Goal: Task Accomplishment & Management: Manage account settings

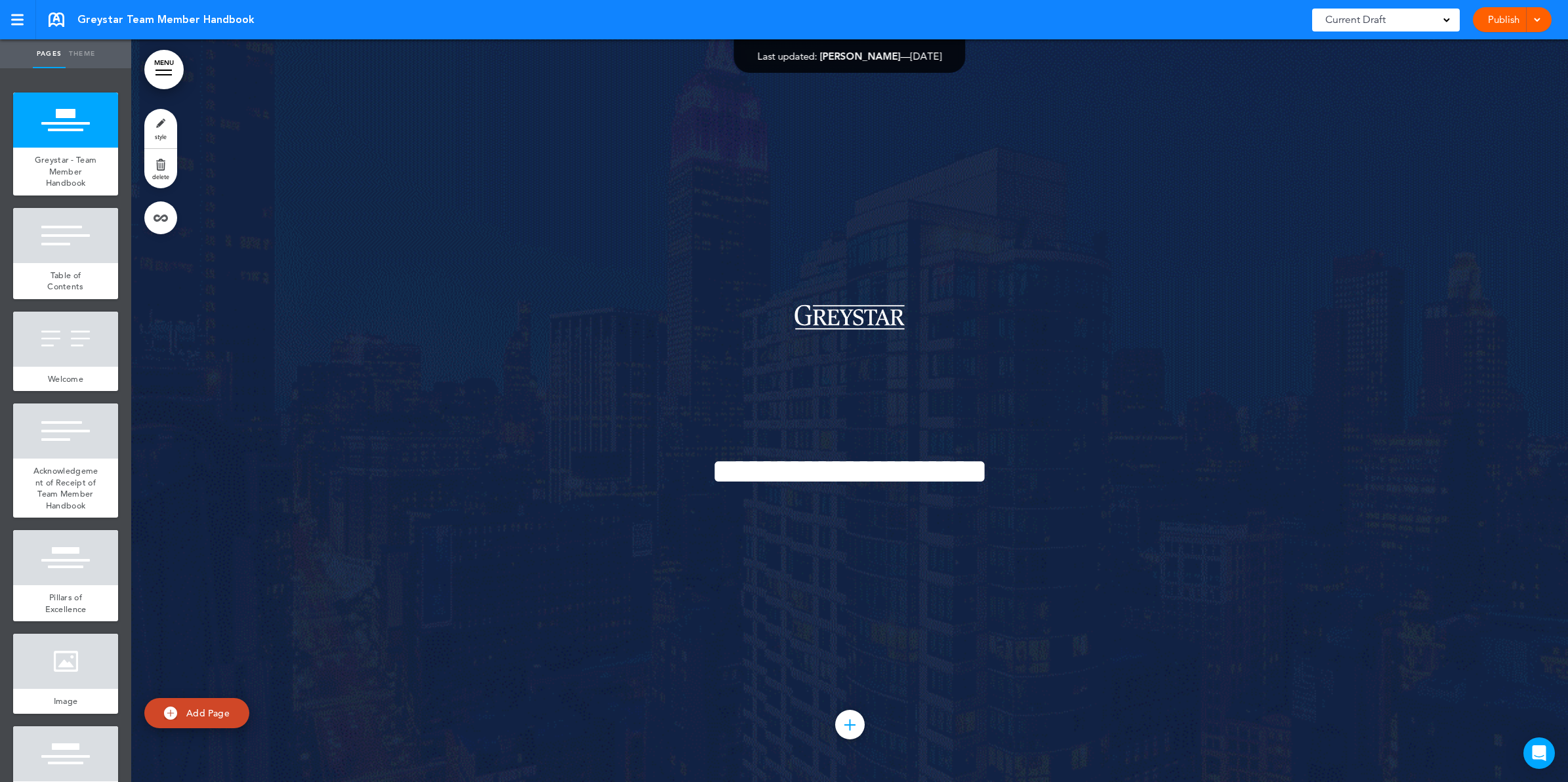
click at [167, 62] on link "MENU" at bounding box center [164, 69] width 40 height 40
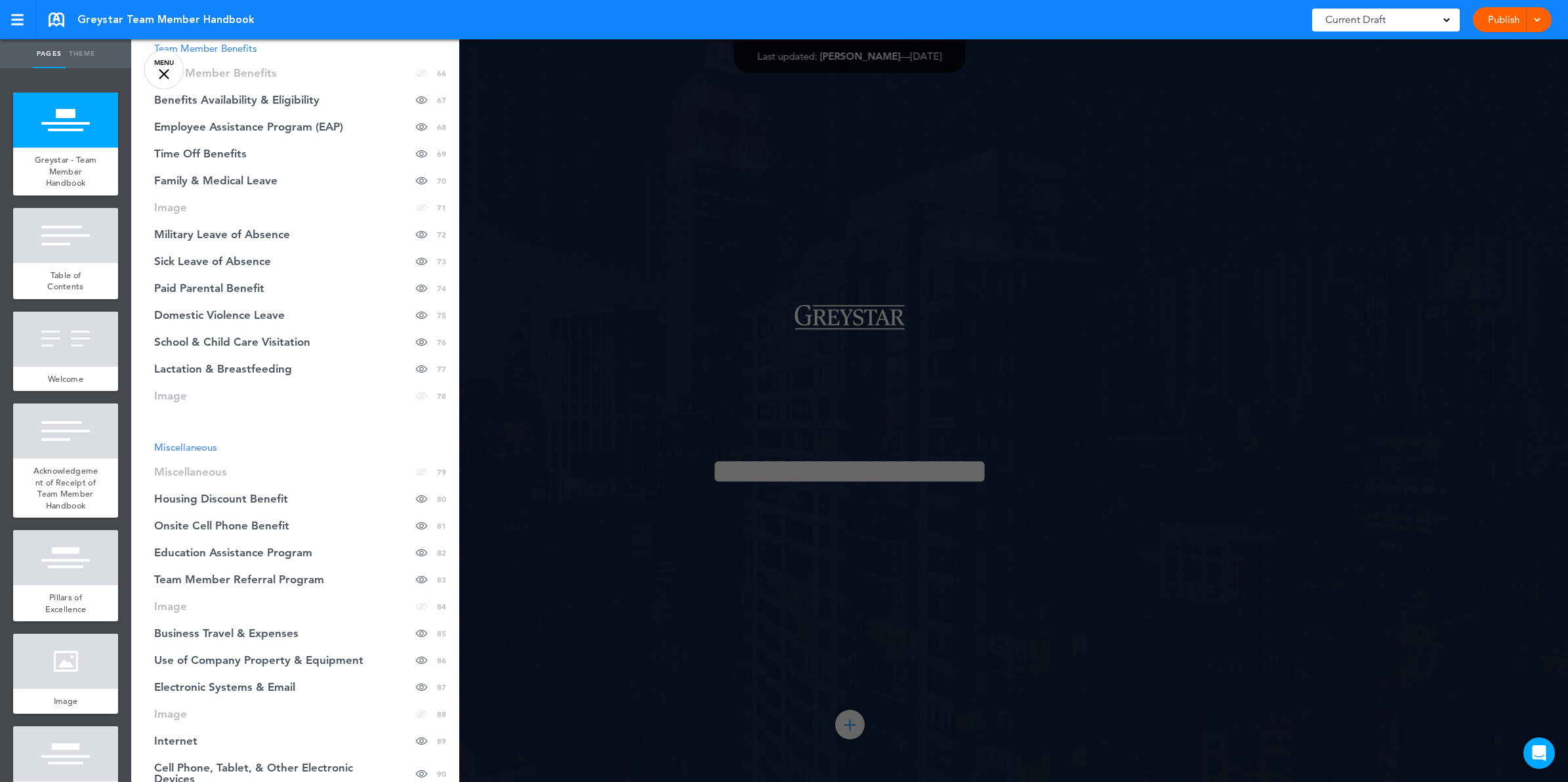
scroll to position [2132, 0]
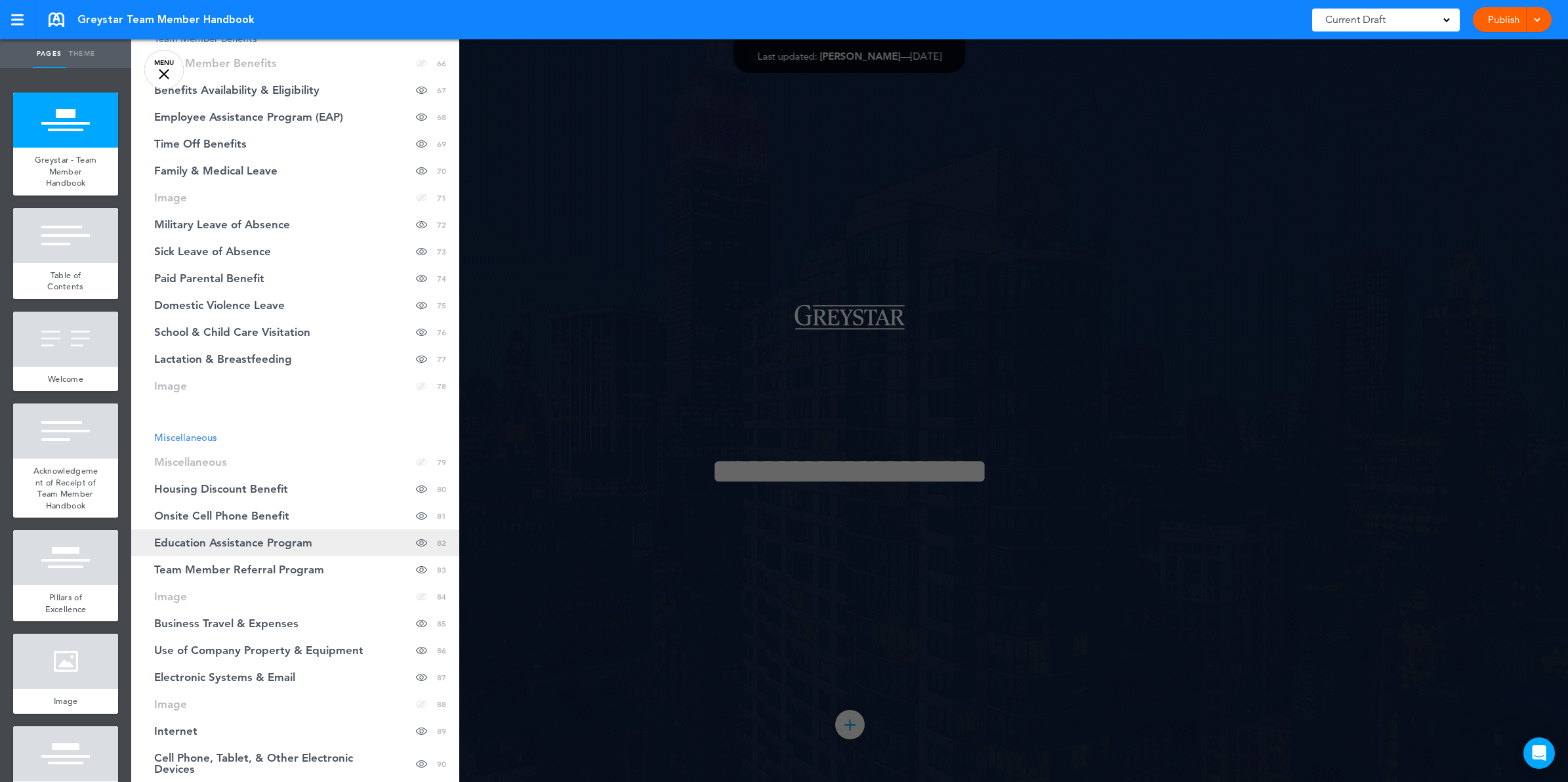
click at [243, 537] on span "Education Assistance Program" at bounding box center [233, 543] width 158 height 11
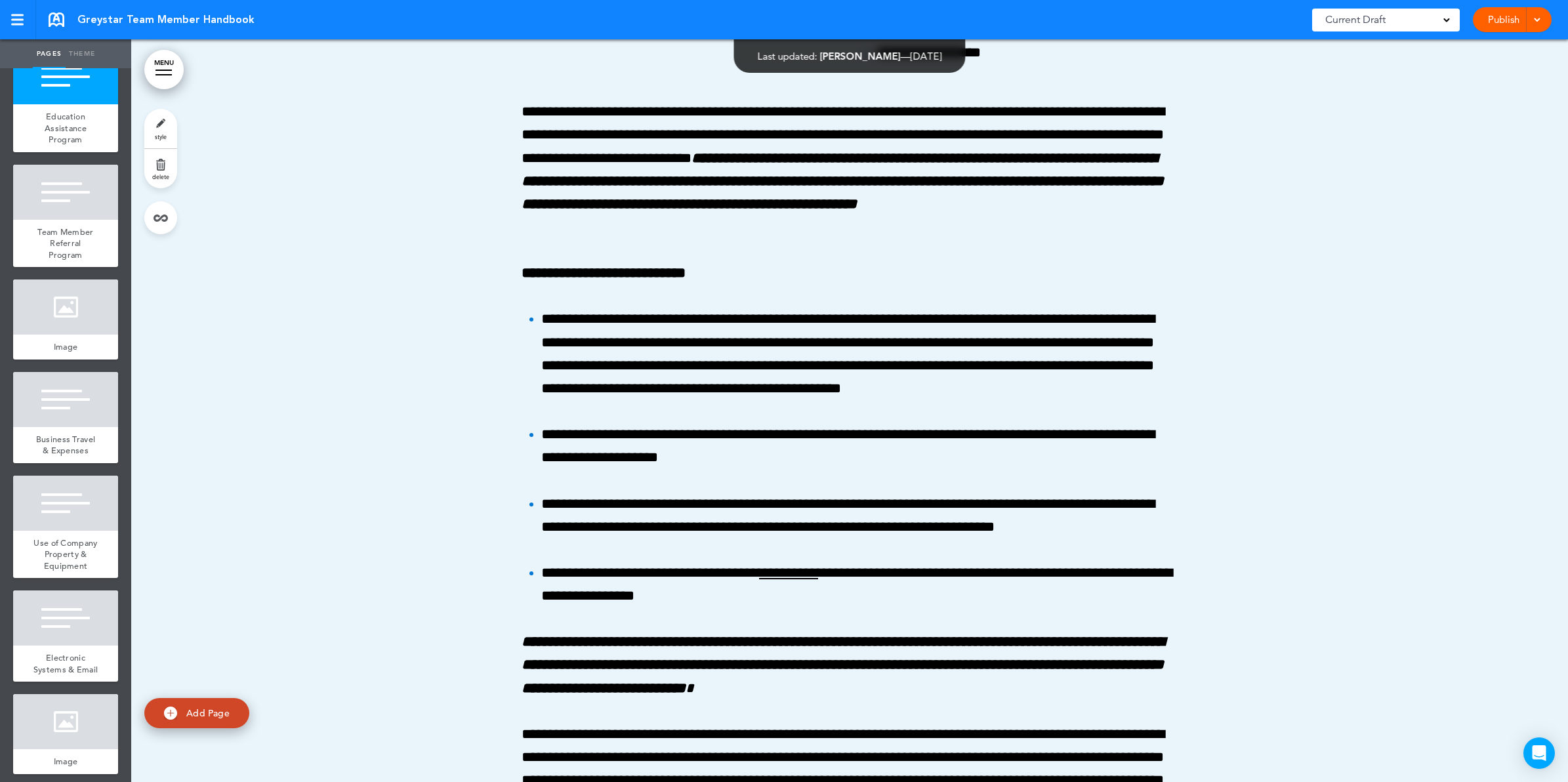
scroll to position [8755, 0]
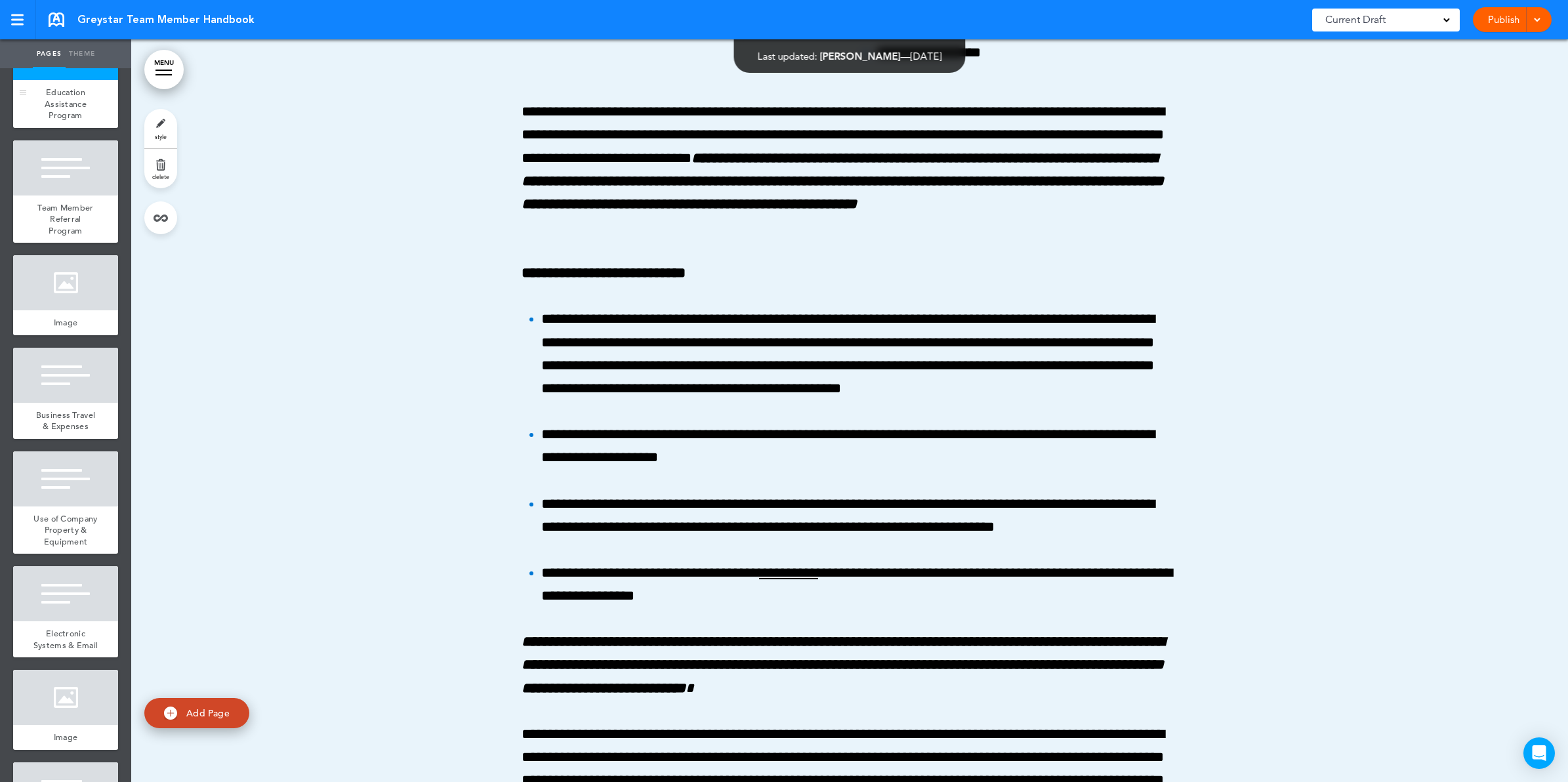
click at [73, 80] on div at bounding box center [65, 52] width 105 height 55
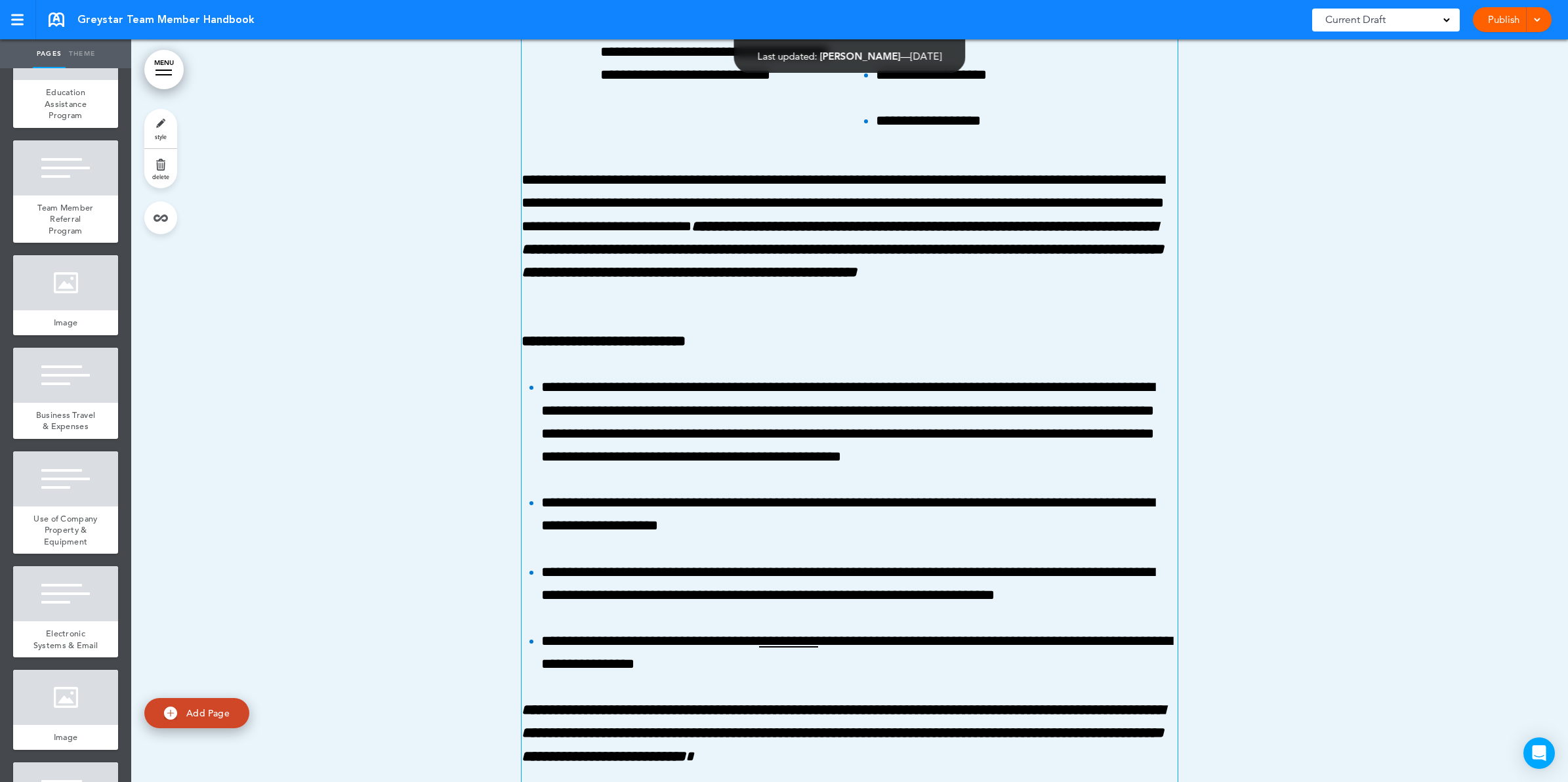
scroll to position [102501, 0]
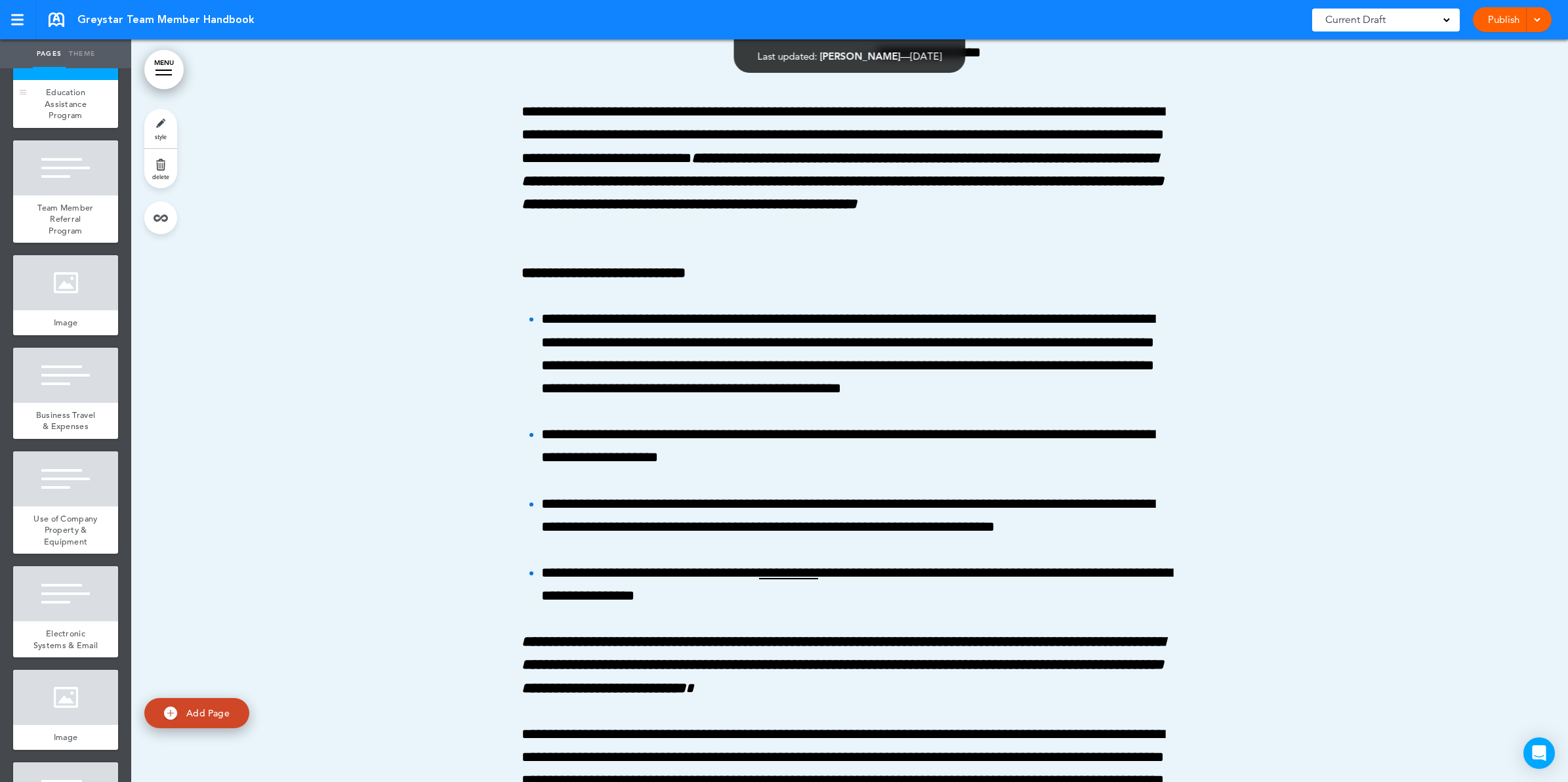
click at [57, 80] on div at bounding box center [65, 52] width 105 height 55
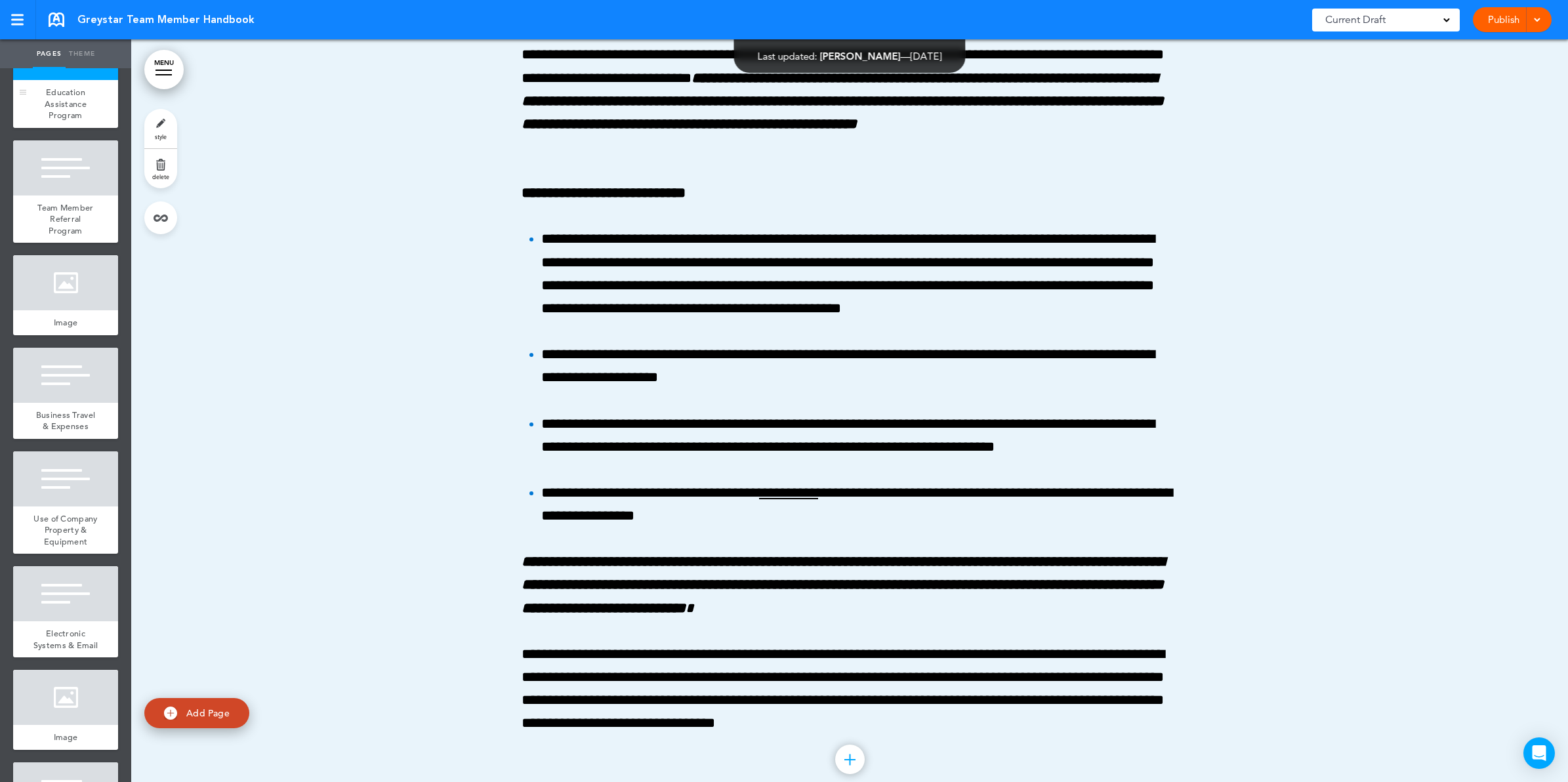
scroll to position [102584, 0]
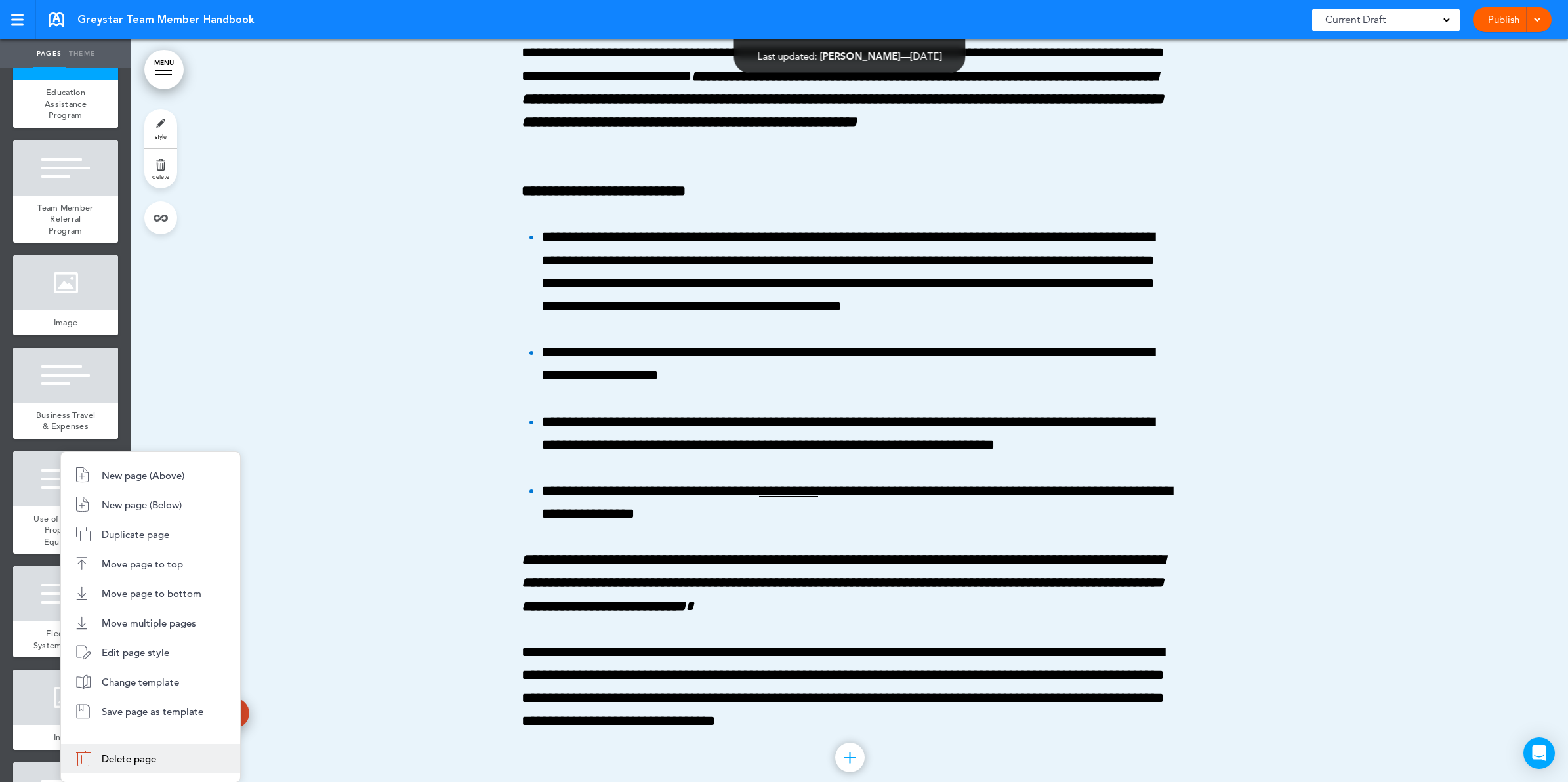
click at [184, 759] on li "Delete page" at bounding box center [150, 759] width 179 height 30
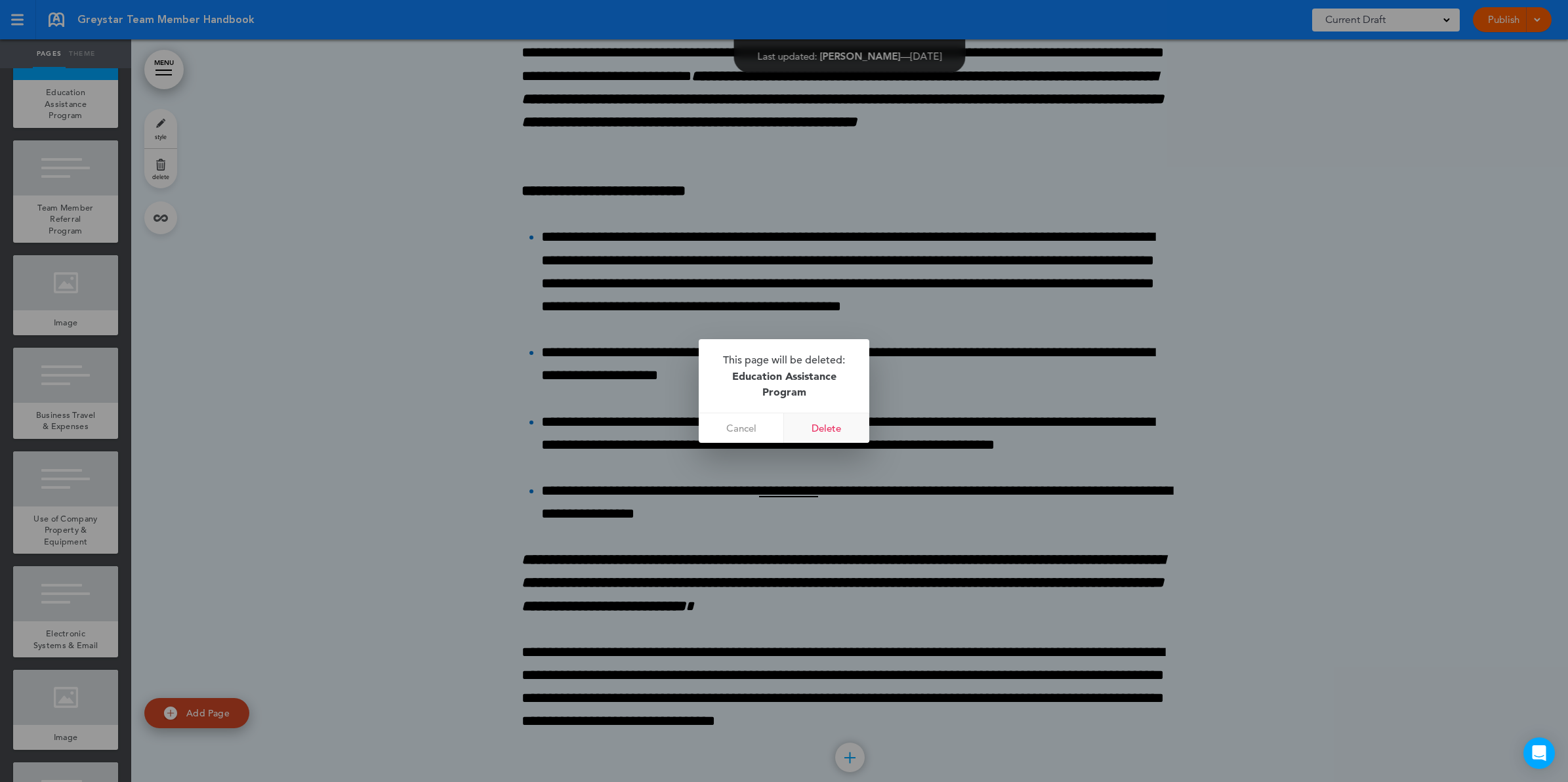
click at [829, 428] on link "Delete" at bounding box center [826, 428] width 85 height 30
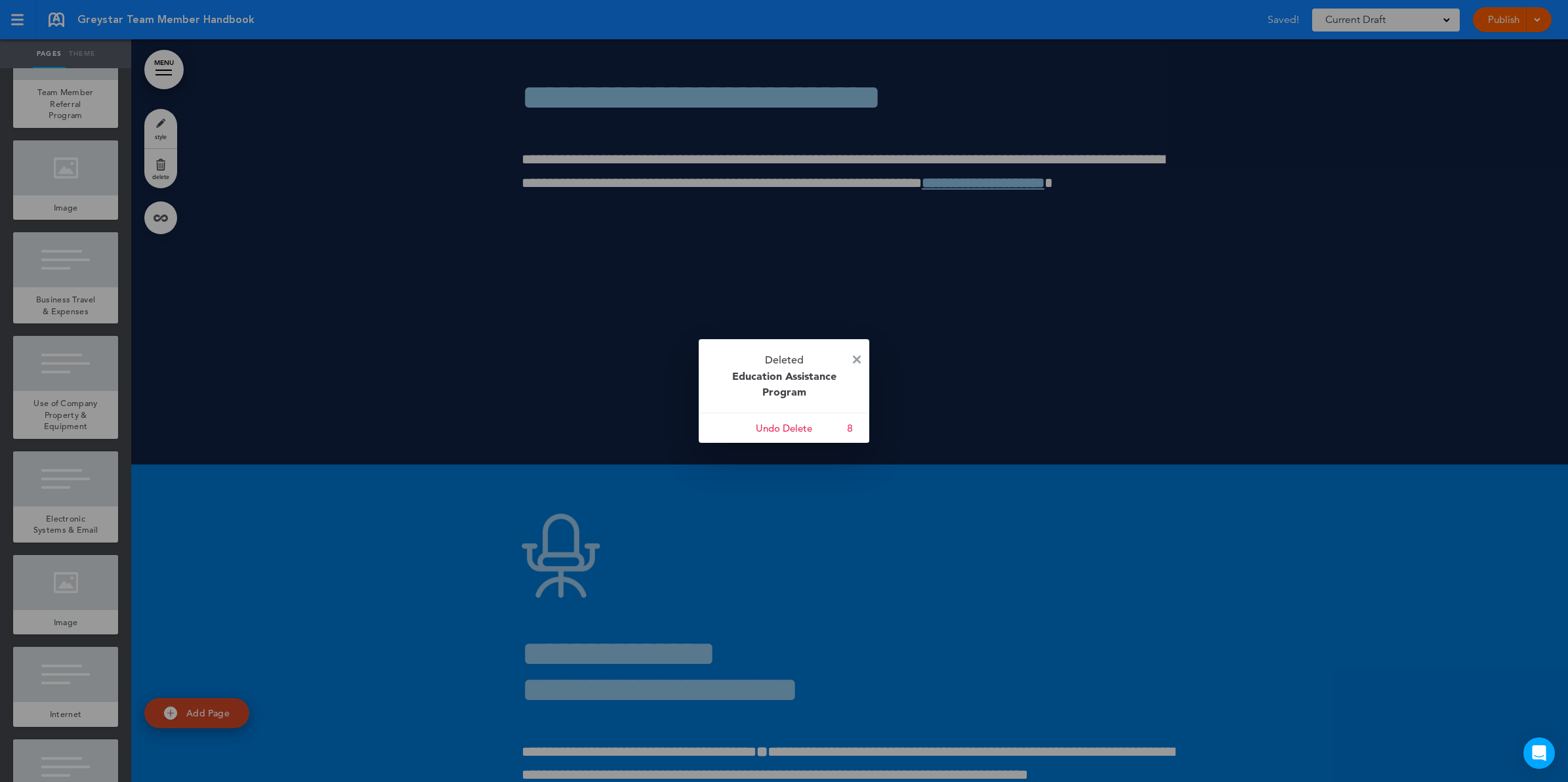
click at [855, 356] on img at bounding box center [857, 360] width 8 height 8
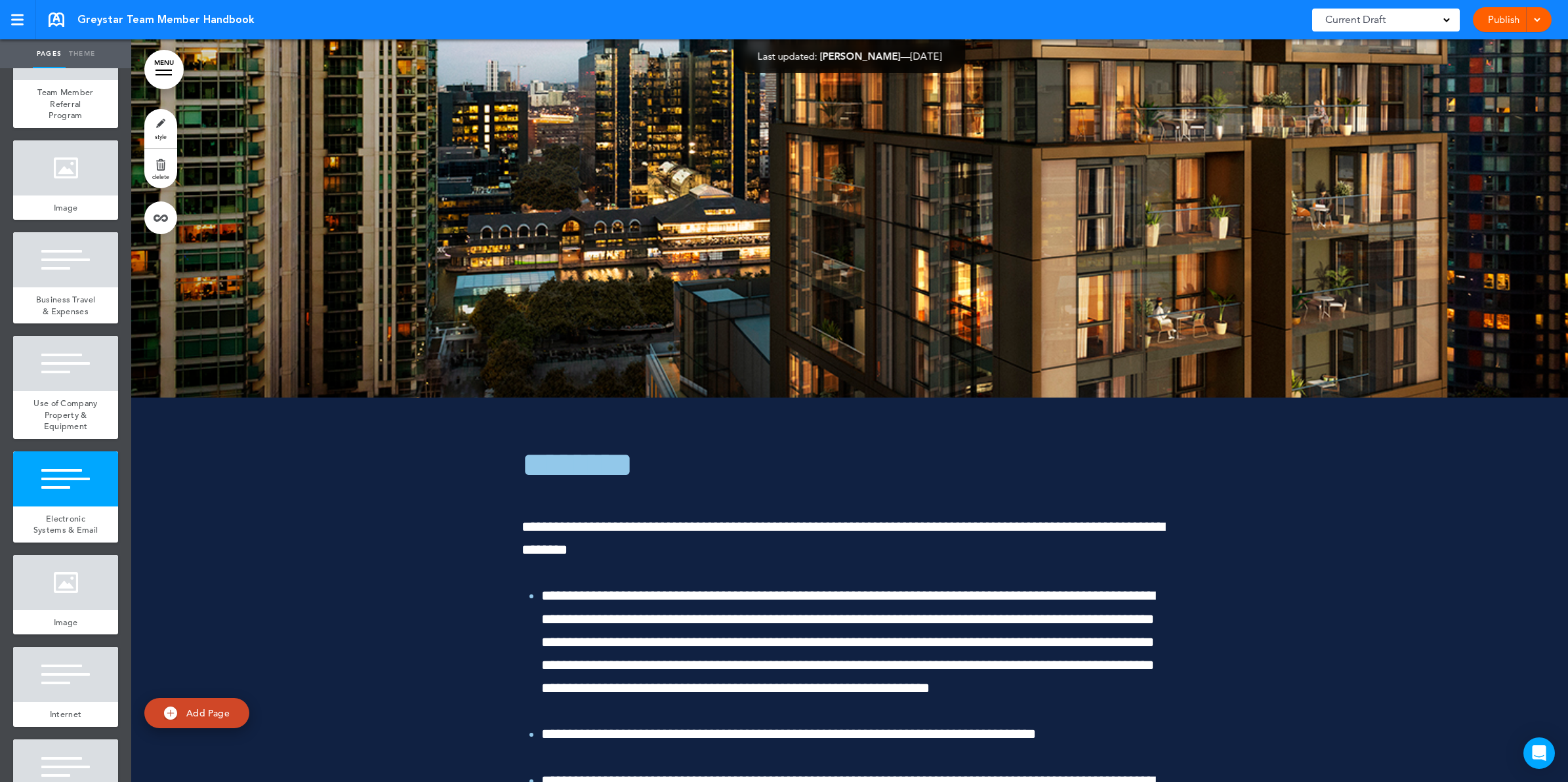
scroll to position [106522, 0]
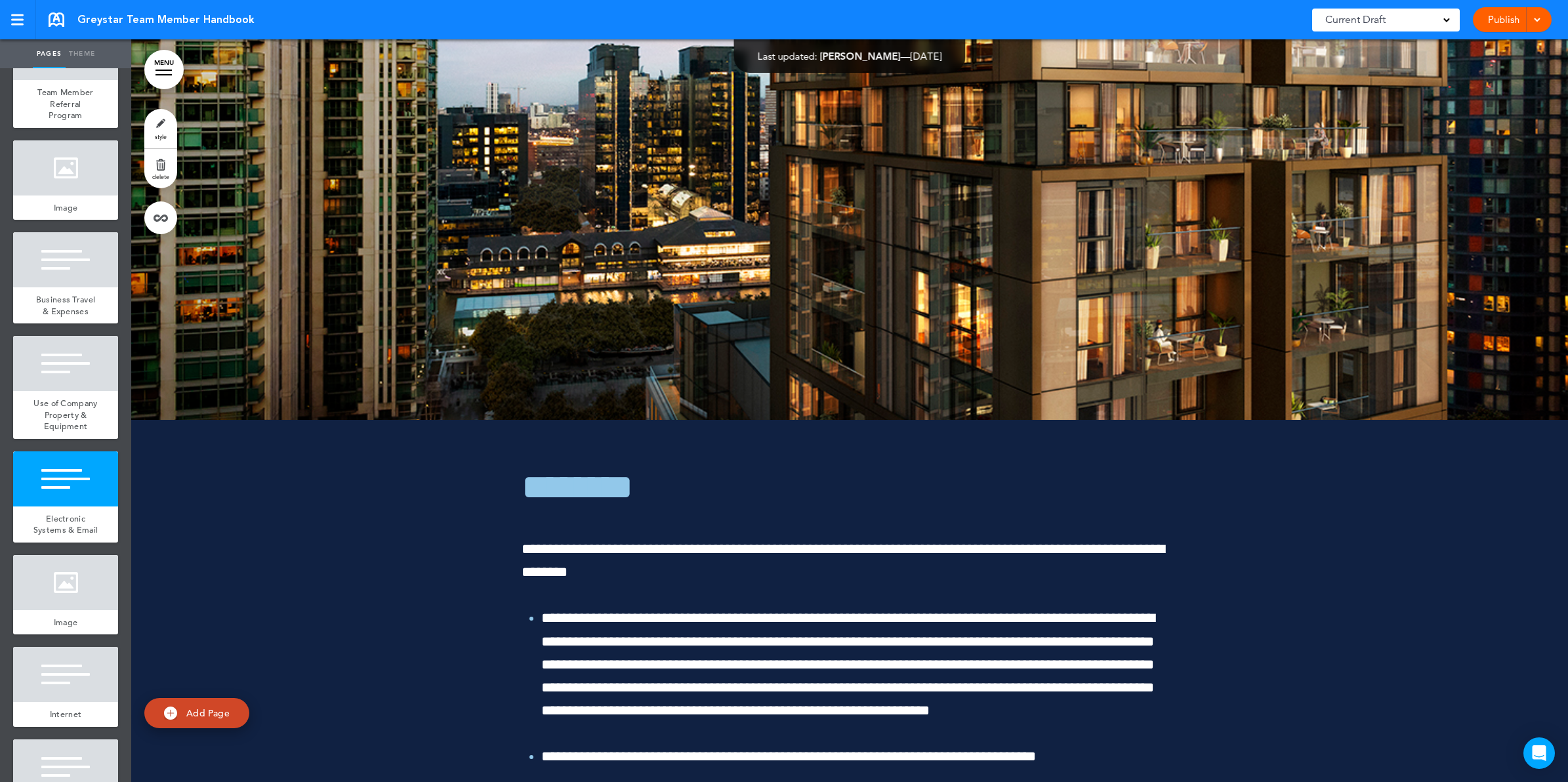
click at [151, 63] on link "MENU" at bounding box center [164, 69] width 40 height 40
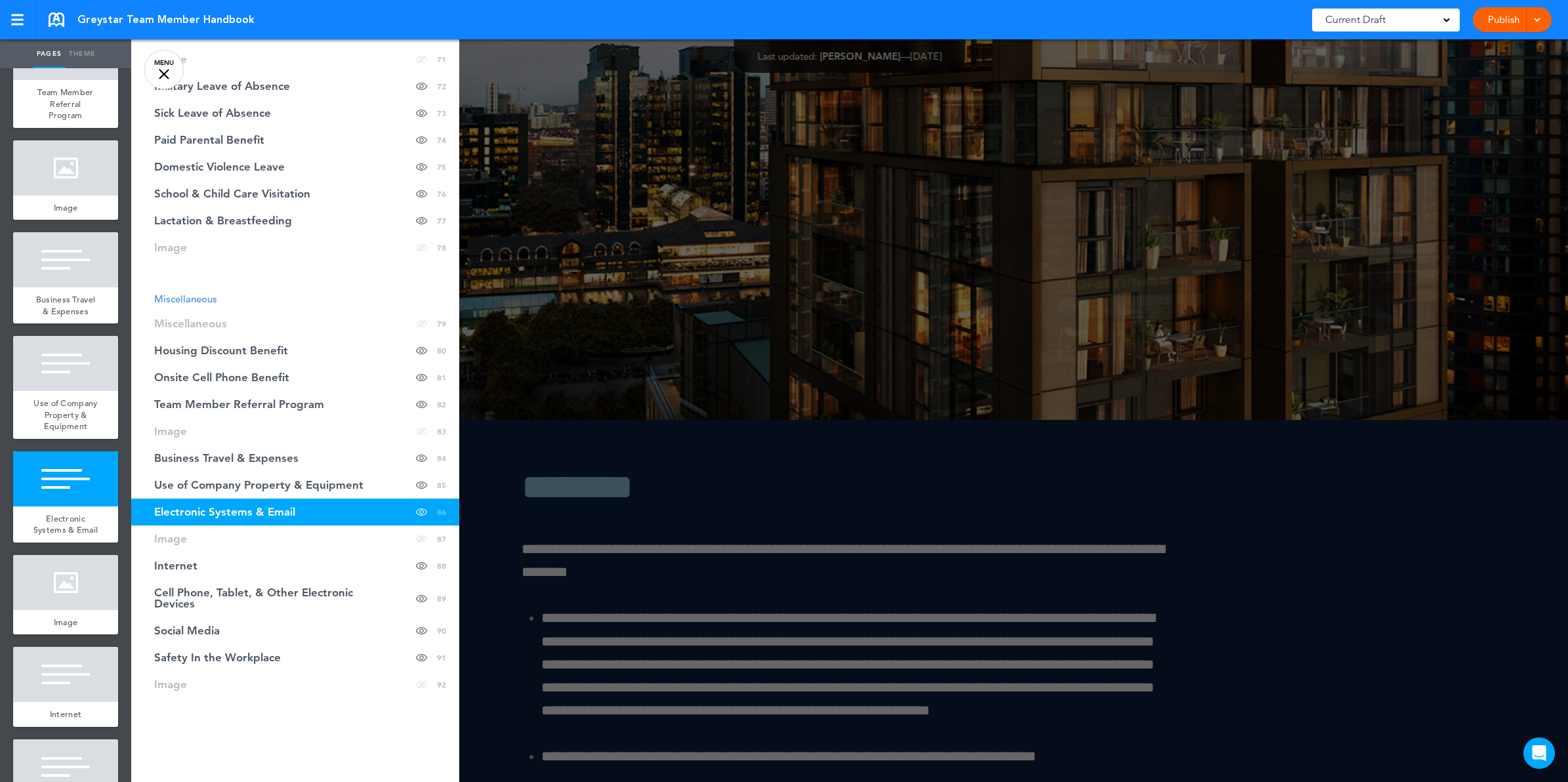
scroll to position [2277, 0]
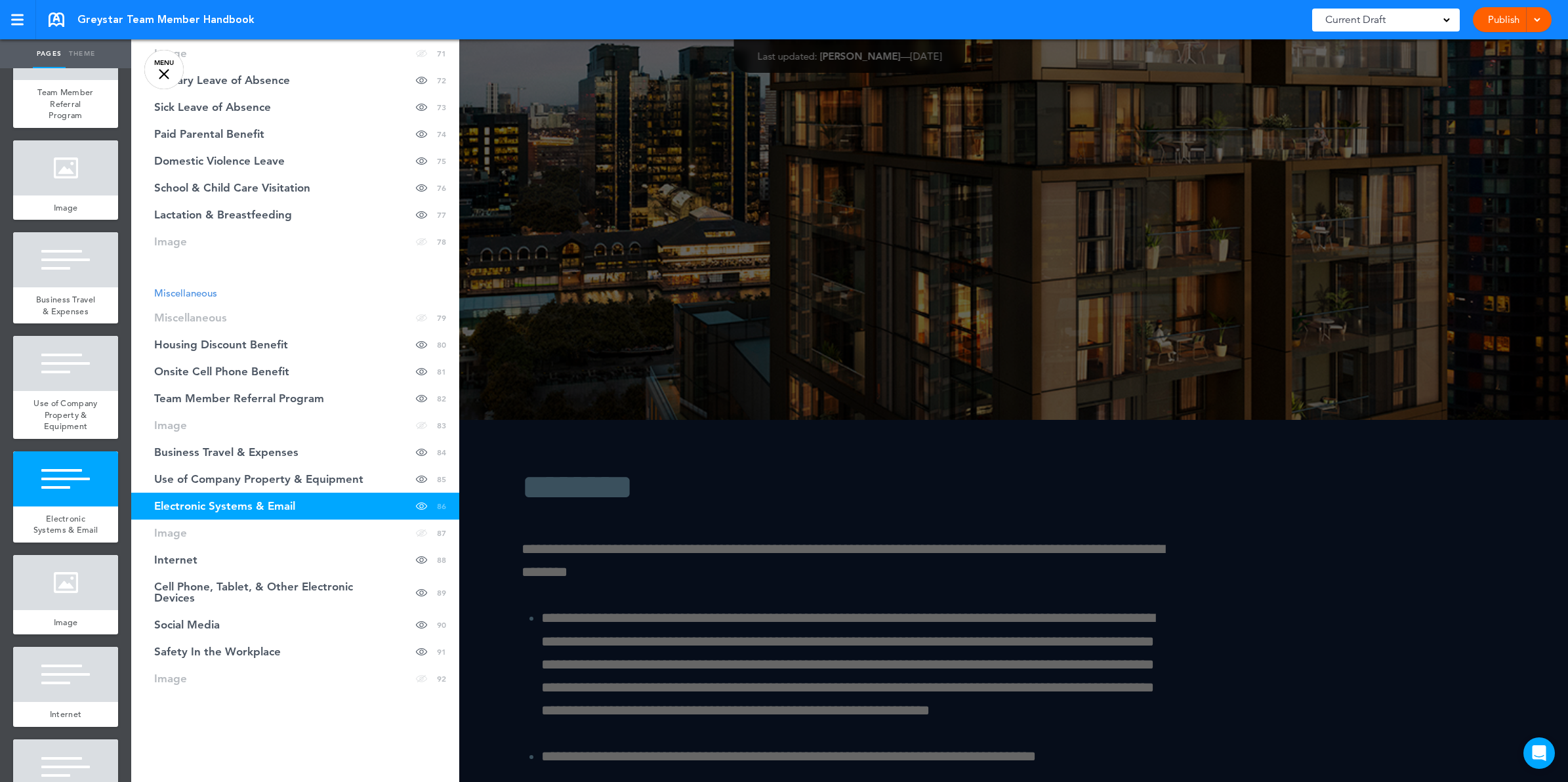
click at [726, 352] on div at bounding box center [915, 391] width 1568 height 782
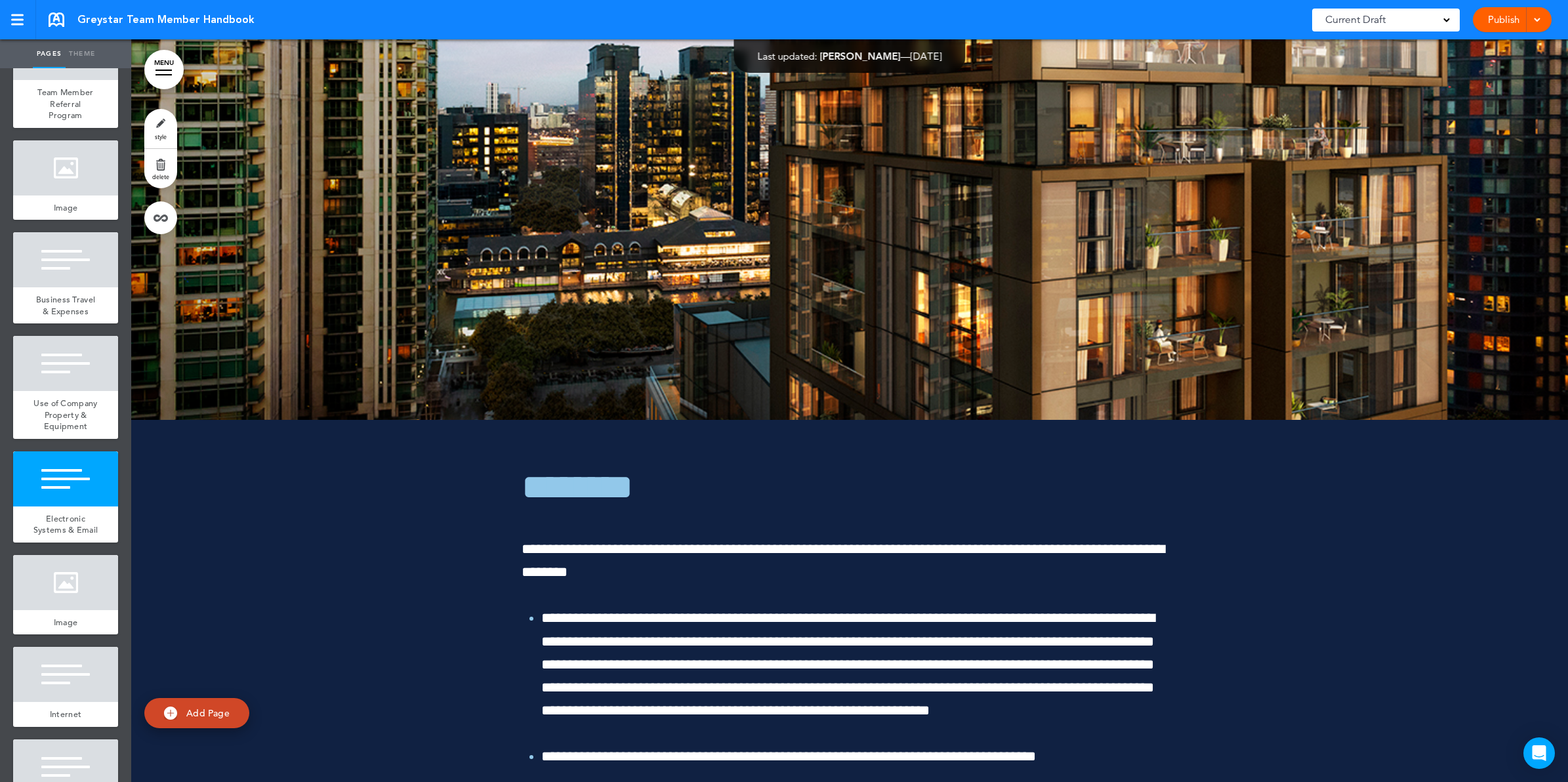
click at [1539, 15] on span at bounding box center [1536, 19] width 9 height 9
click at [1478, 79] on span "Preview Draft" at bounding box center [1474, 79] width 55 height 12
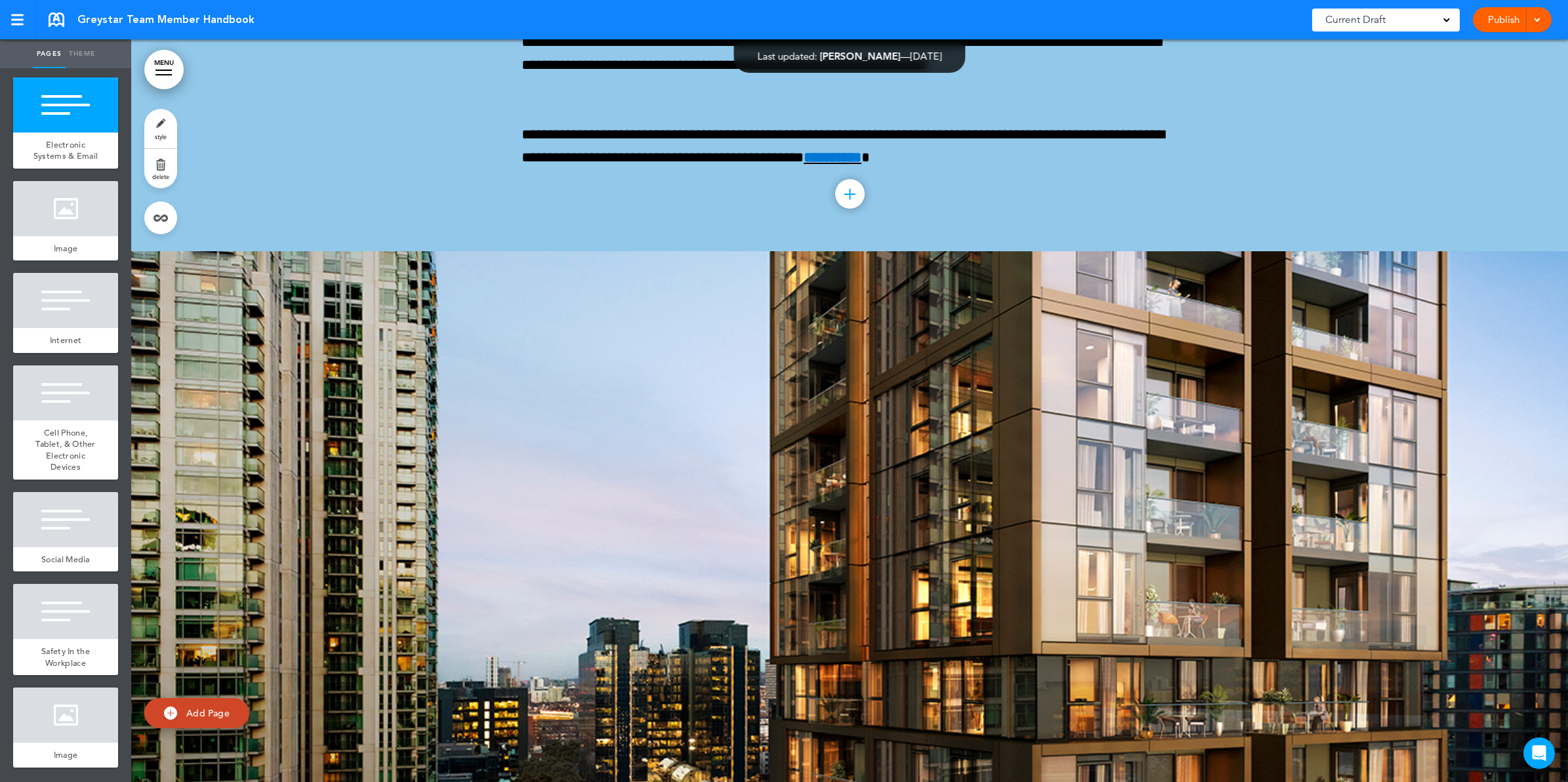
scroll to position [9155, 0]
click at [57, 65] on div "Use of Company Property & Equipment" at bounding box center [65, 41] width 105 height 48
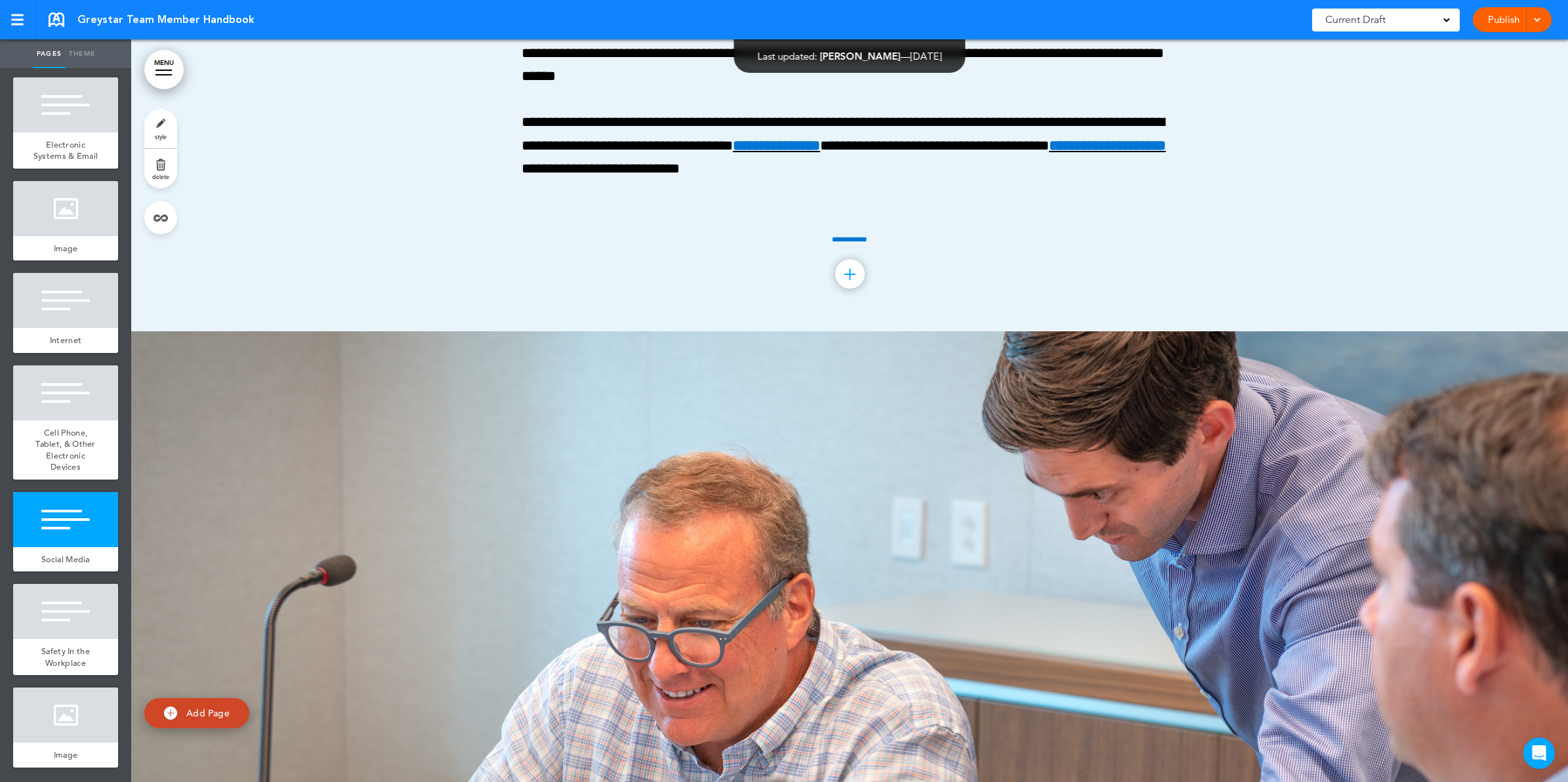
scroll to position [113705, 0]
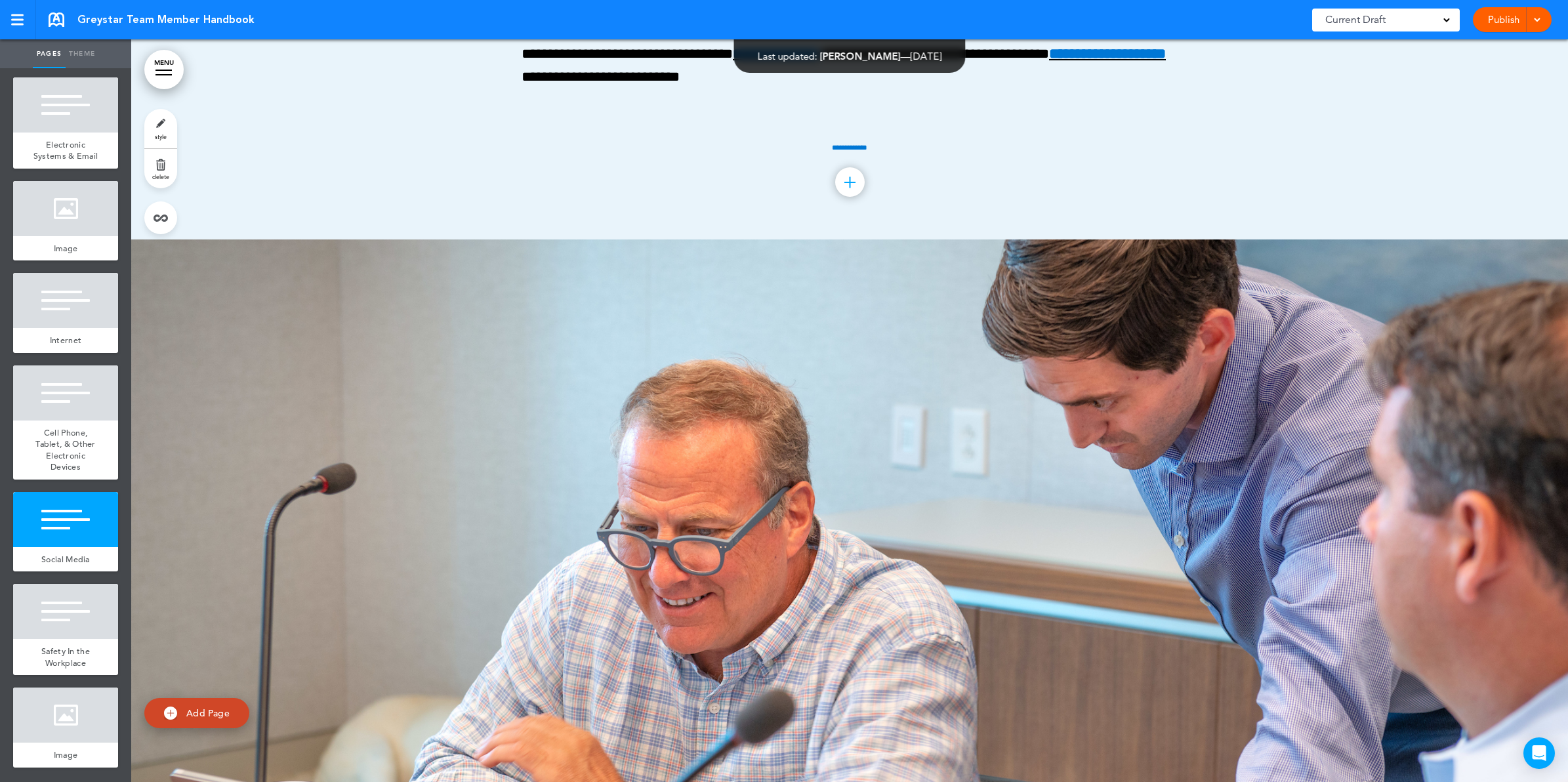
click at [1505, 19] on link "Publish" at bounding box center [1503, 20] width 42 height 25
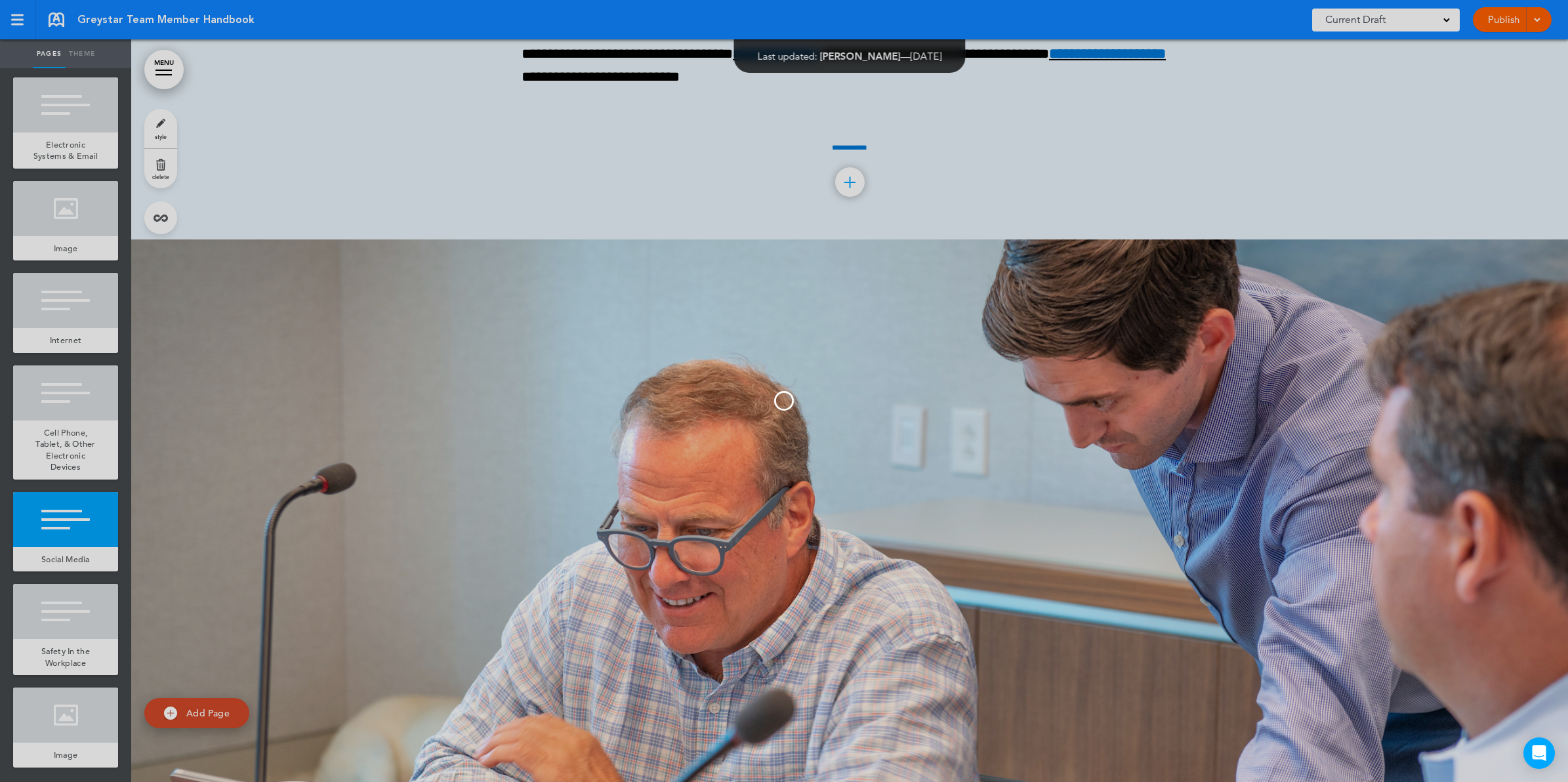
scroll to position [0, 0]
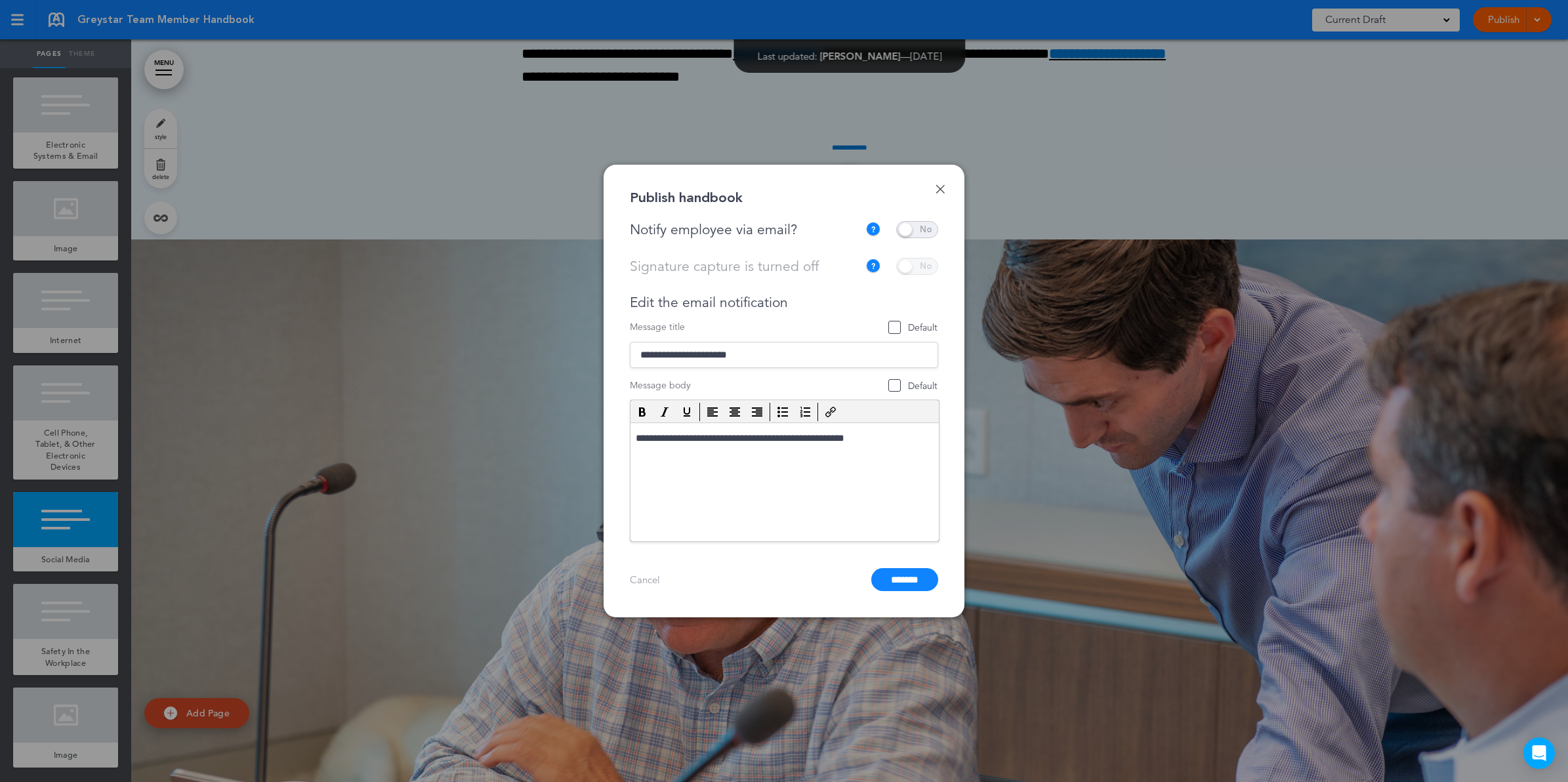
click at [911, 231] on span at bounding box center [917, 230] width 42 height 17
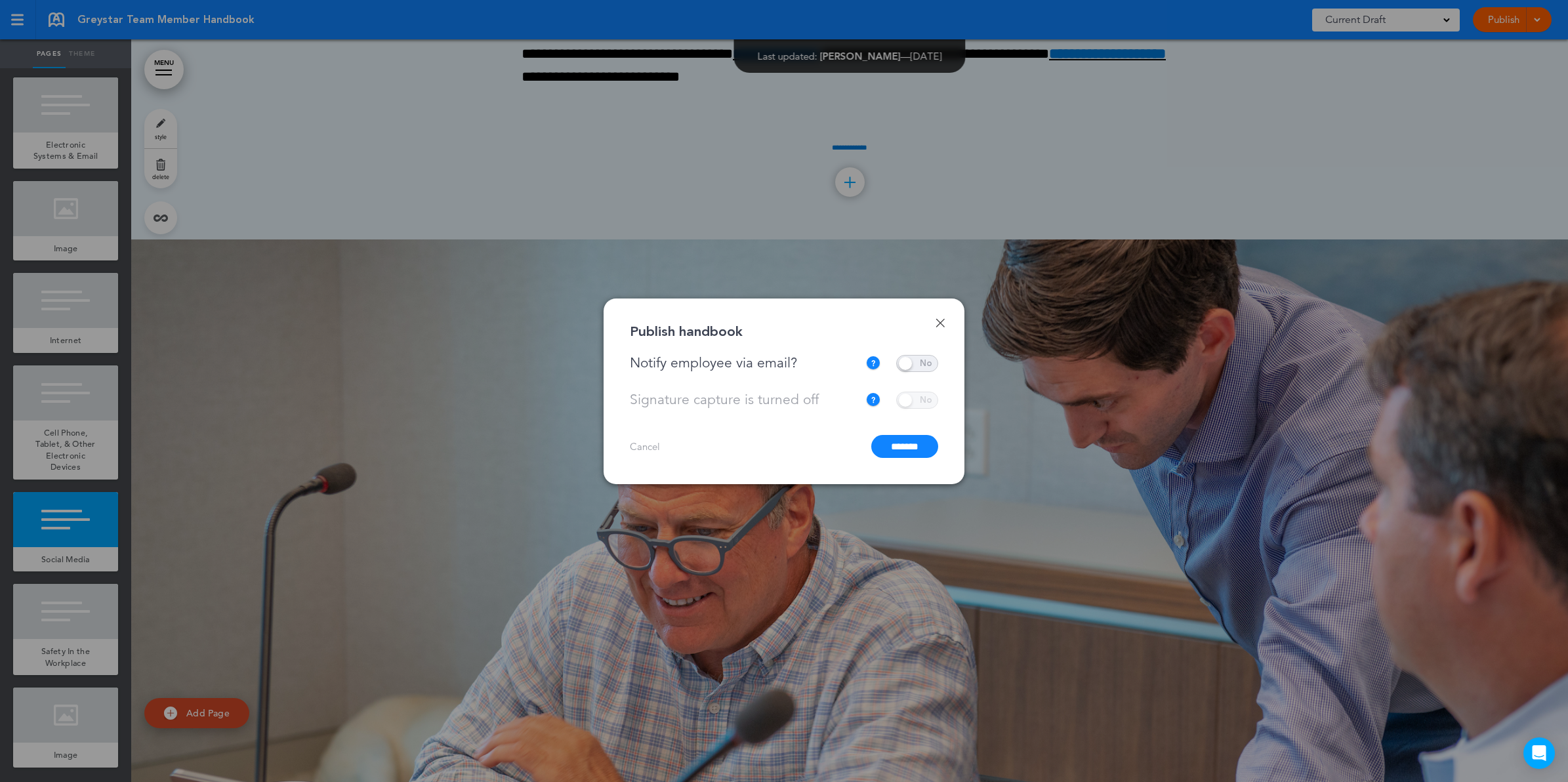
click at [892, 447] on input "*******" at bounding box center [904, 446] width 67 height 23
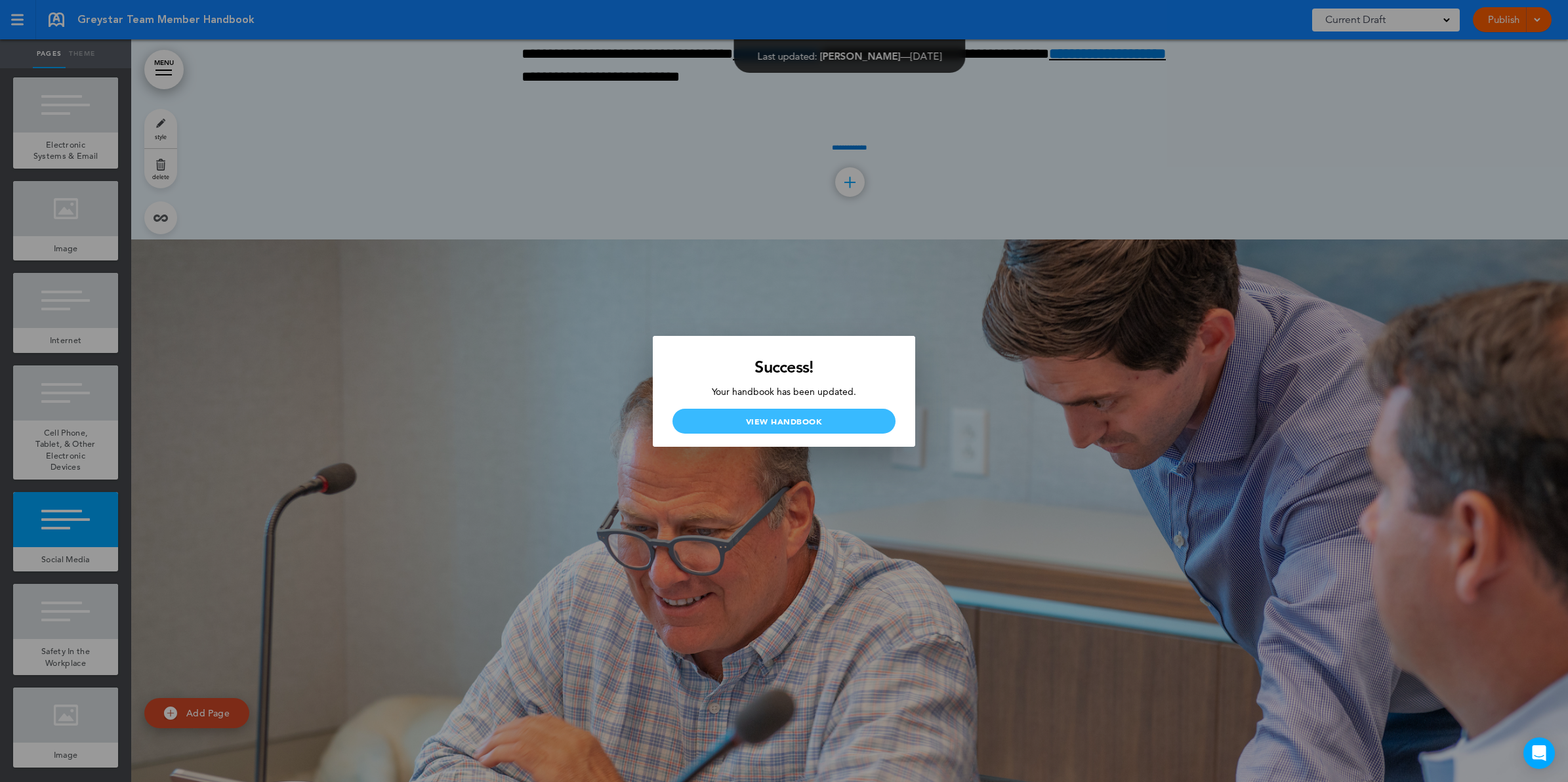
click at [794, 420] on link "View Handbook" at bounding box center [784, 421] width 223 height 25
click at [1028, 342] on div at bounding box center [784, 391] width 1568 height 782
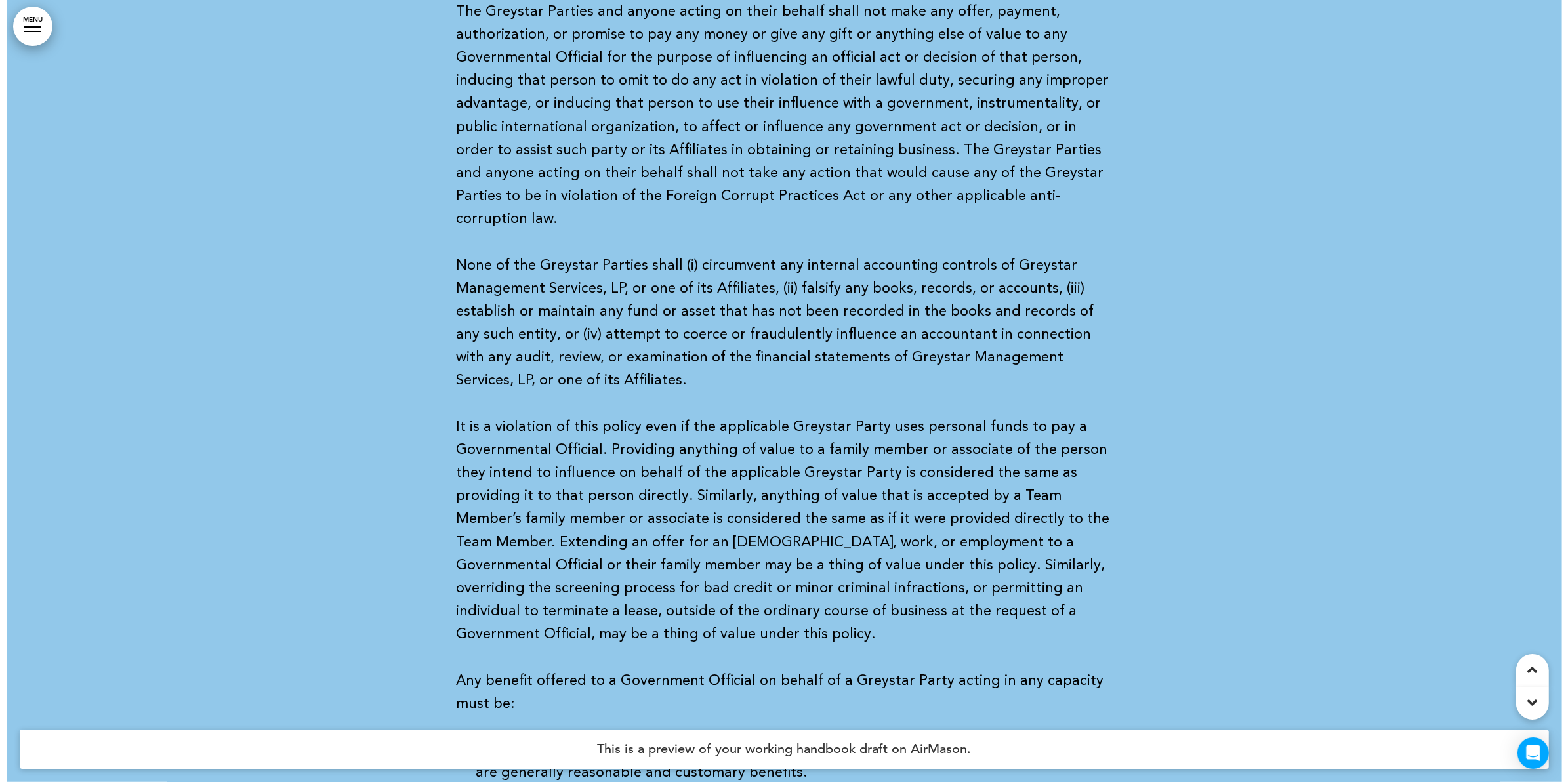
scroll to position [21246, 0]
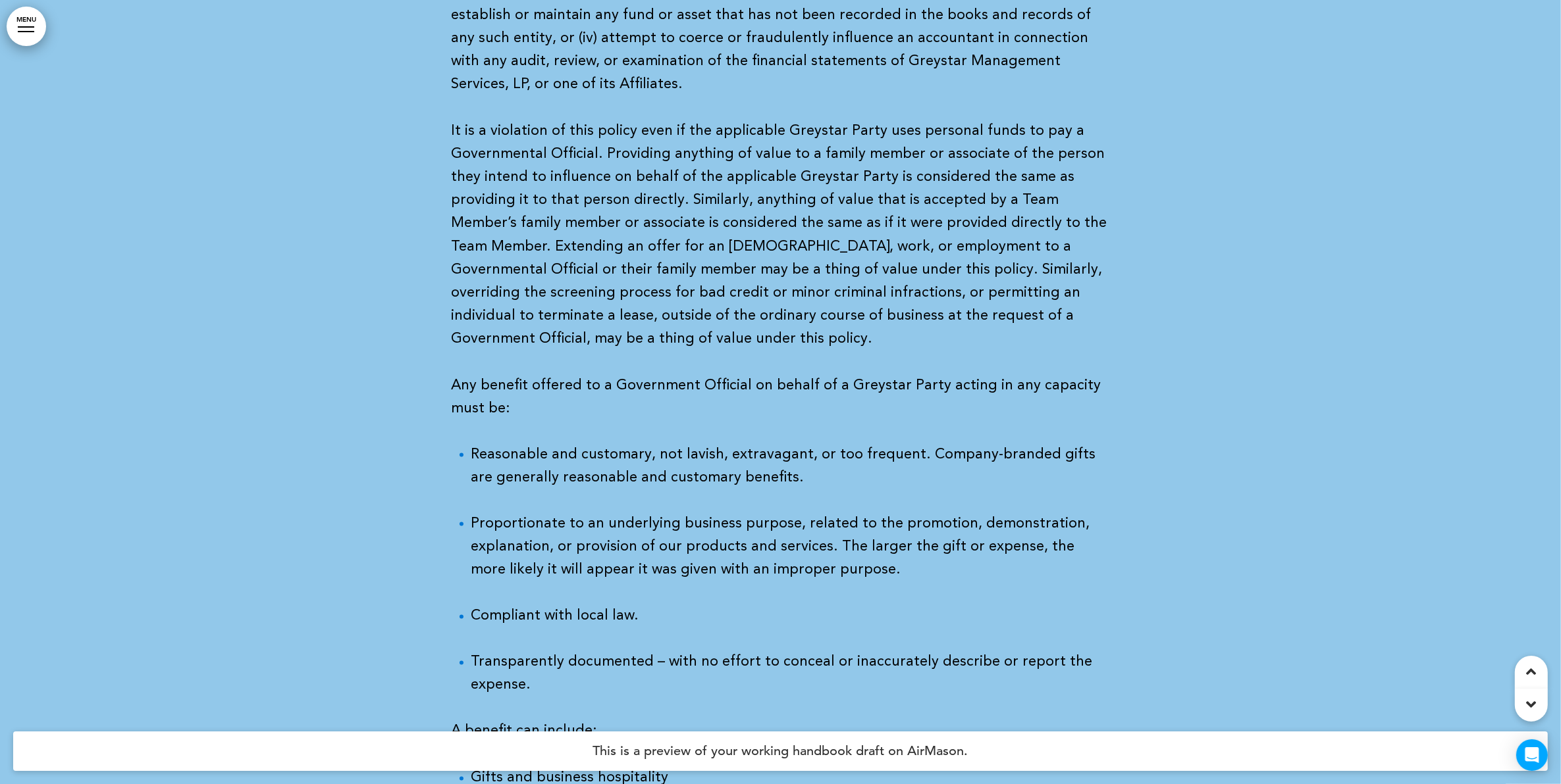
click at [34, 34] on link "MENU" at bounding box center [27, 27] width 40 height 40
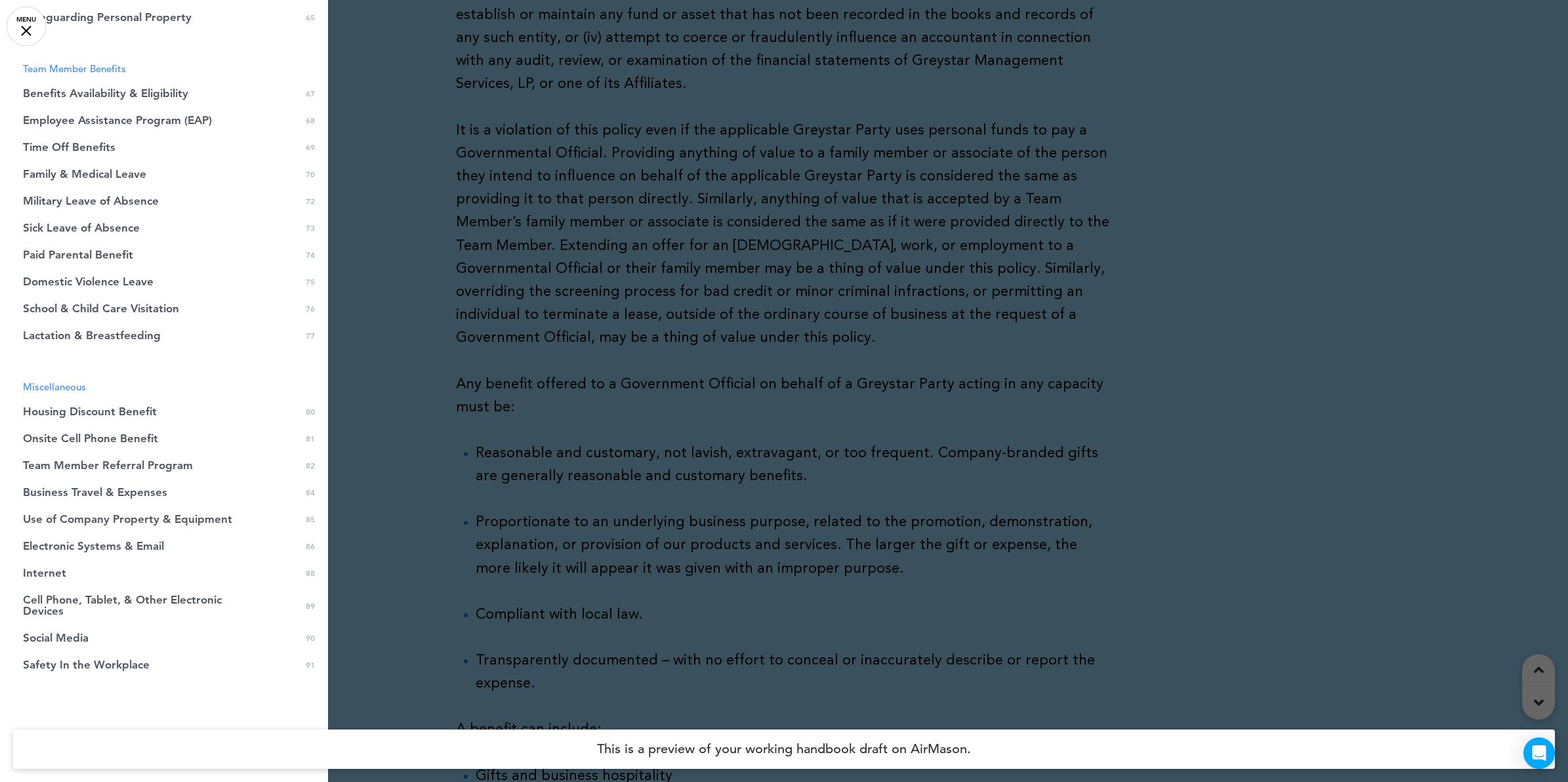
scroll to position [1608, 0]
click at [158, 407] on link "Housing Discount Benefit 0 80" at bounding box center [164, 409] width 328 height 27
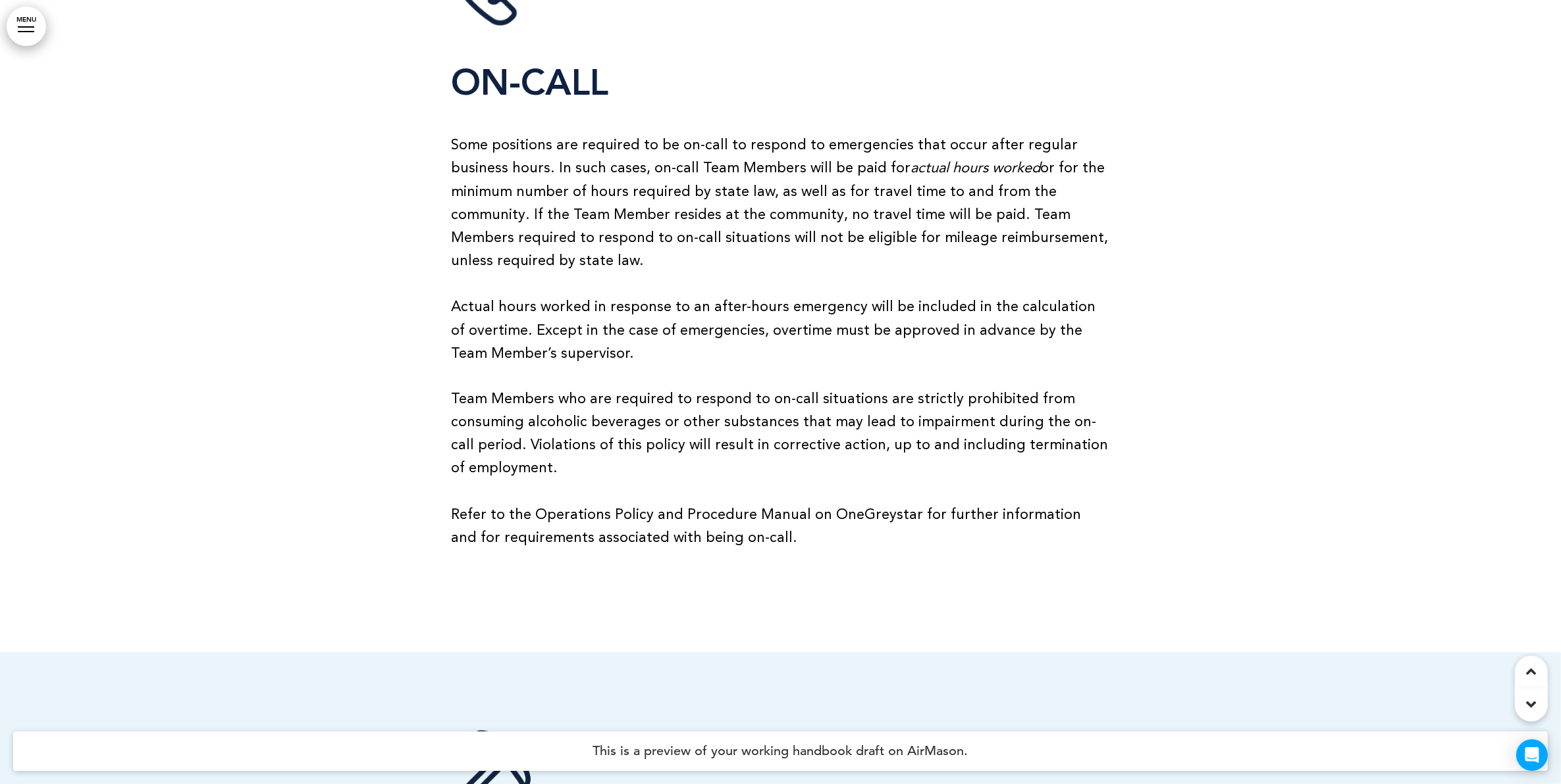
scroll to position [65991, 0]
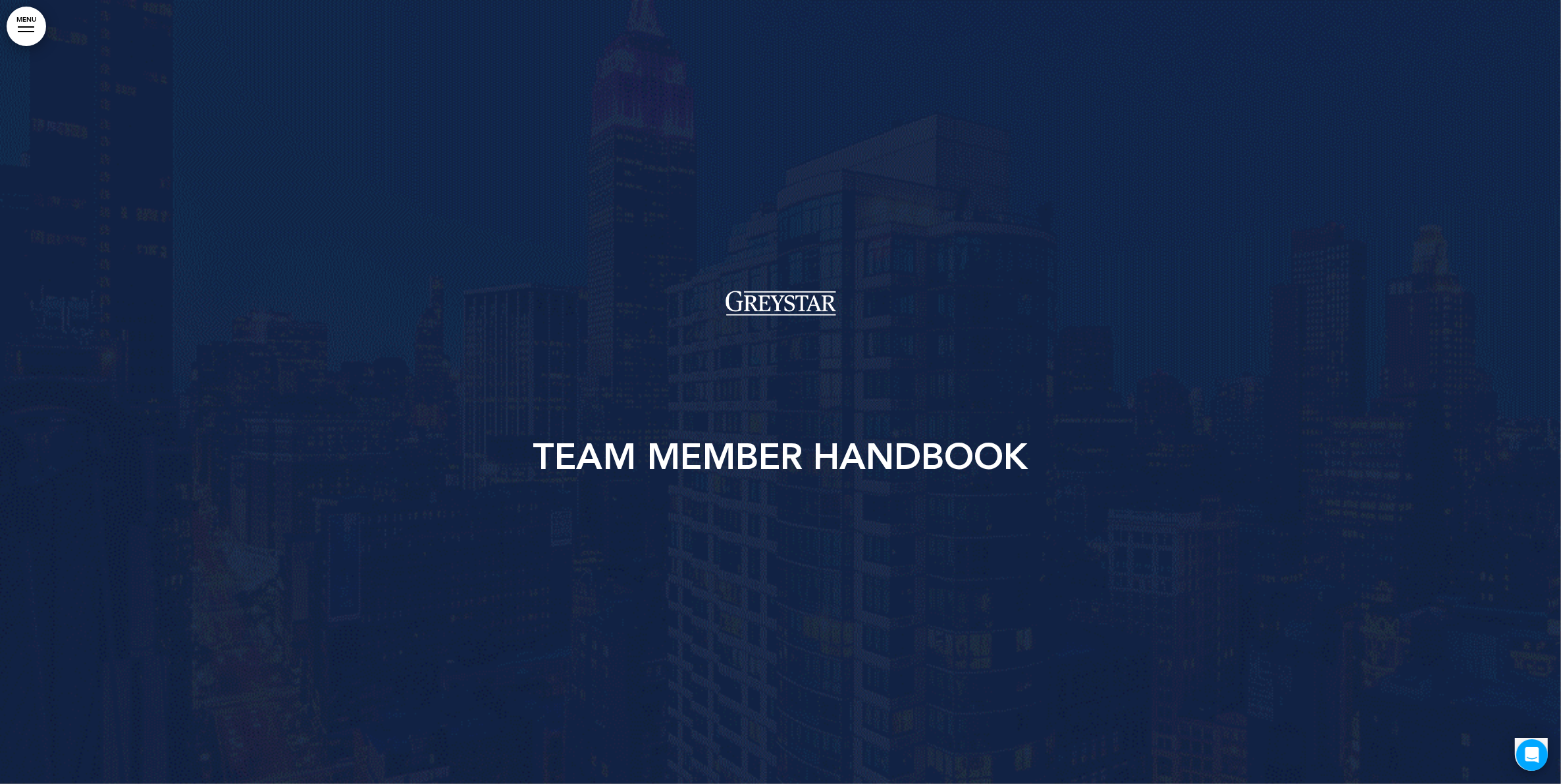
click at [27, 33] on link "MENU" at bounding box center [27, 27] width 40 height 40
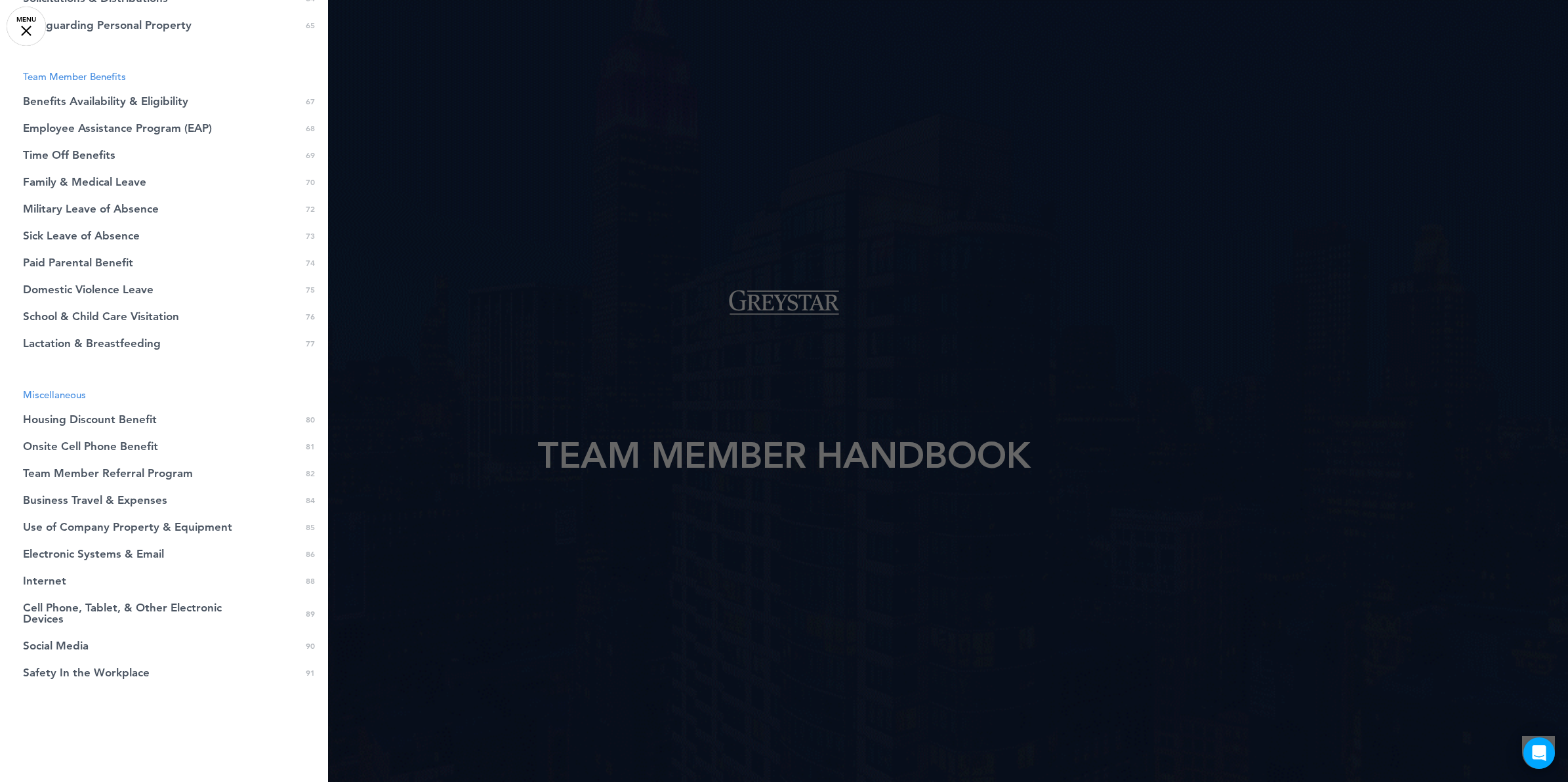
scroll to position [1632, 0]
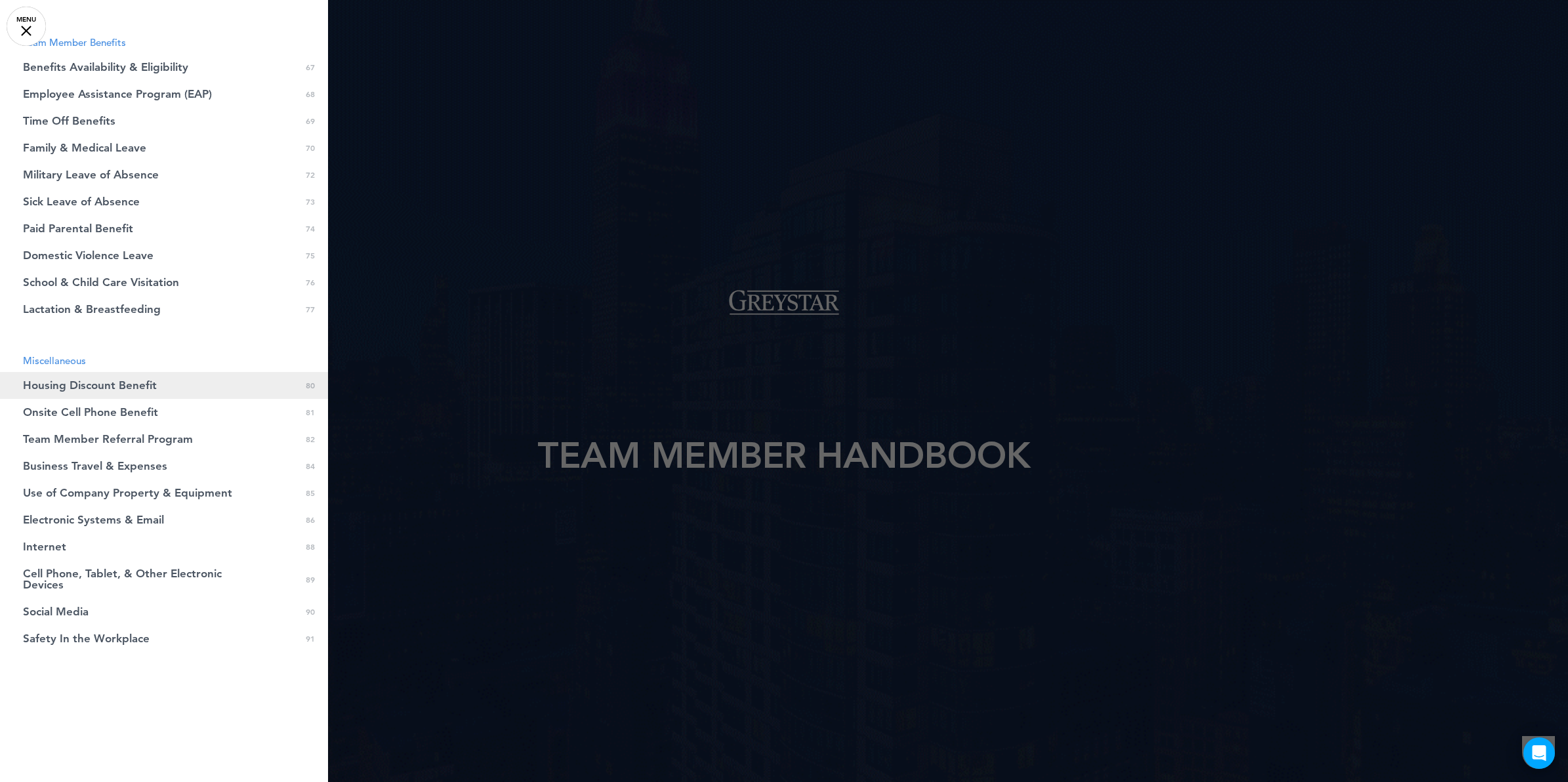
click at [161, 387] on link "Housing Discount Benefit 0 80" at bounding box center [164, 385] width 328 height 27
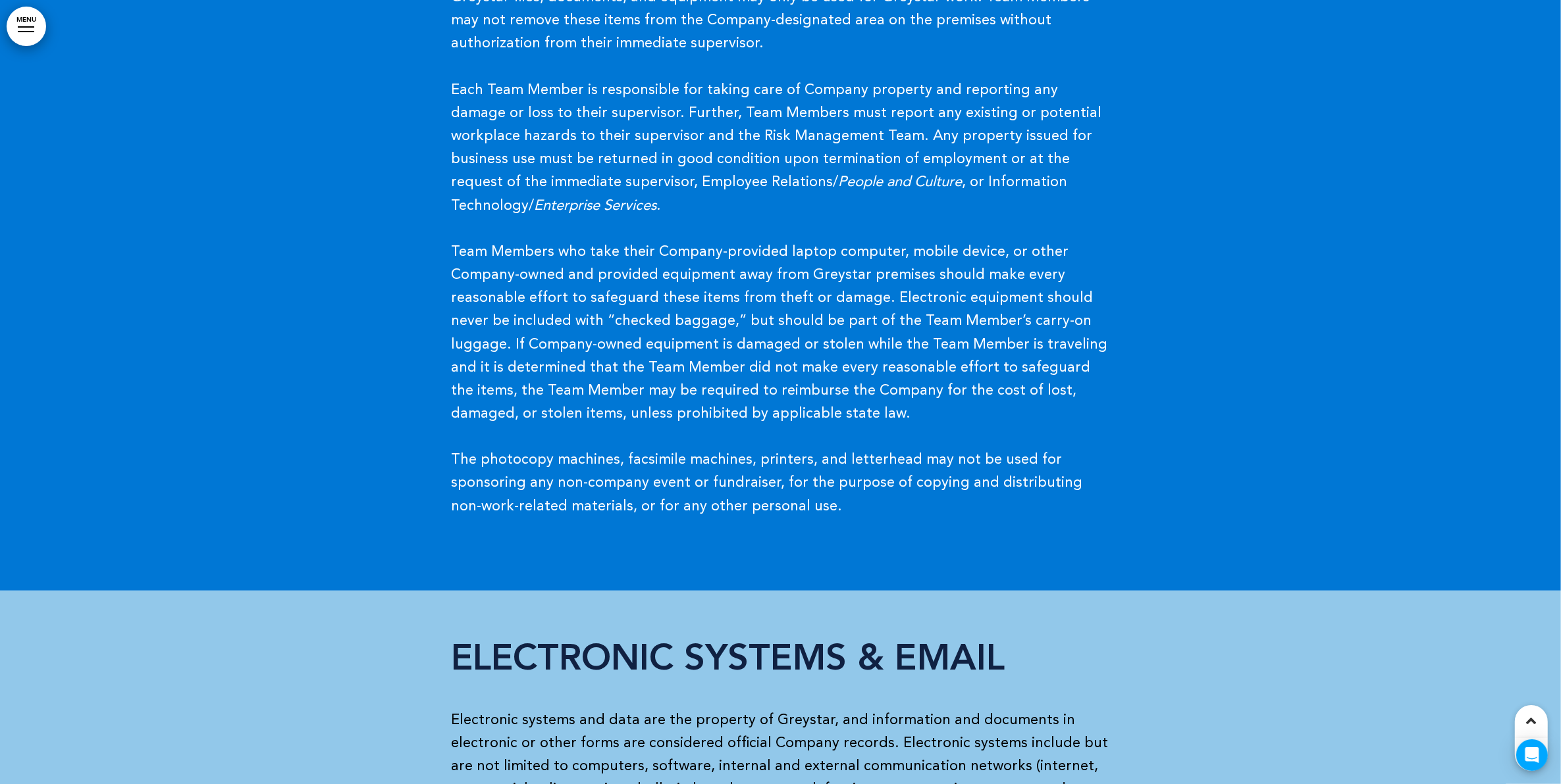
scroll to position [108696, 0]
